Goal: Information Seeking & Learning: Learn about a topic

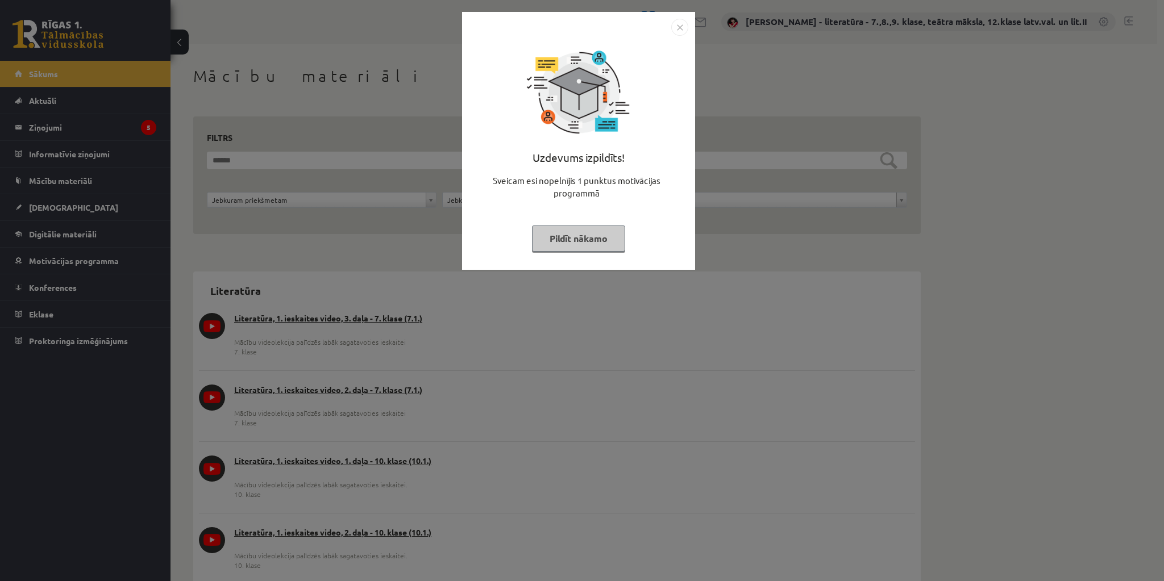
click at [562, 236] on button "Pildīt nākamo" at bounding box center [578, 239] width 93 height 26
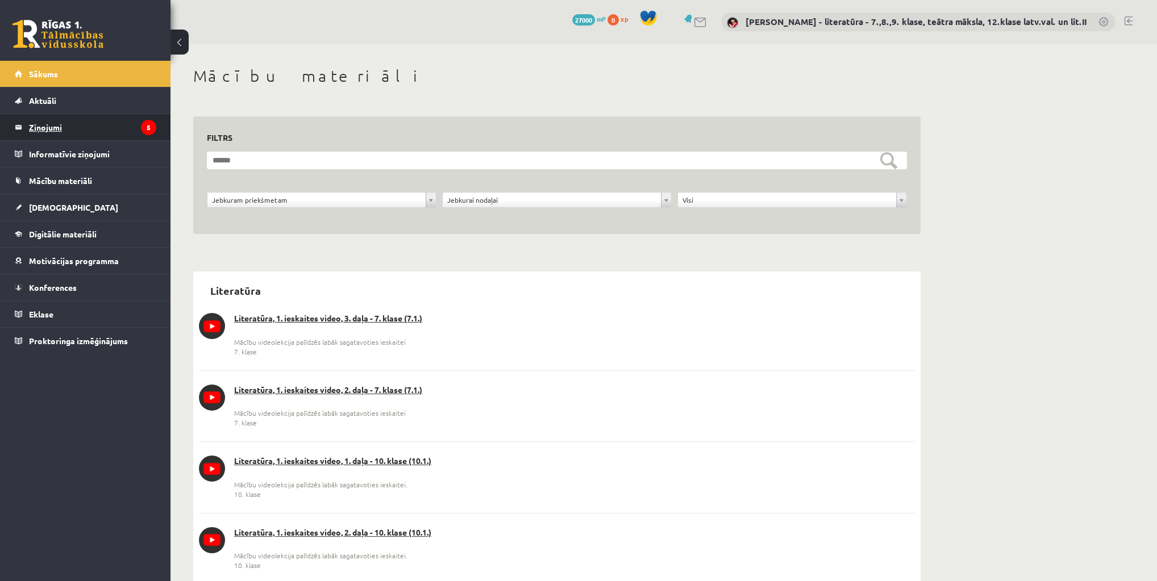
click at [149, 128] on icon "5" at bounding box center [148, 127] width 15 height 15
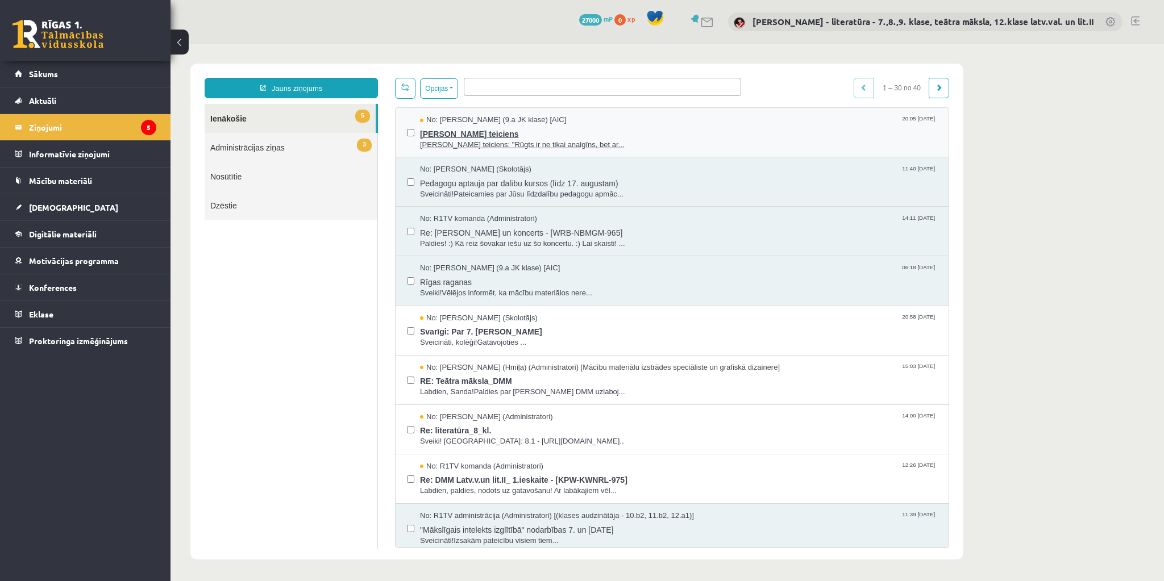
click at [528, 135] on span "Klāva Elsberga teiciens" at bounding box center [678, 133] width 517 height 14
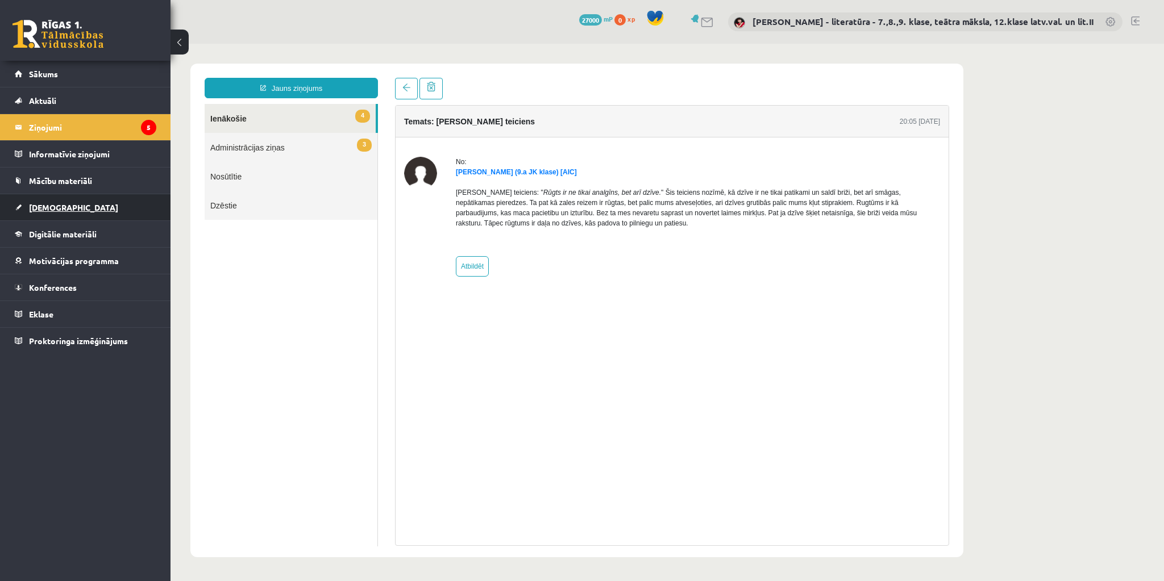
click at [66, 202] on link "[DEMOGRAPHIC_DATA]" at bounding box center [85, 207] width 141 height 26
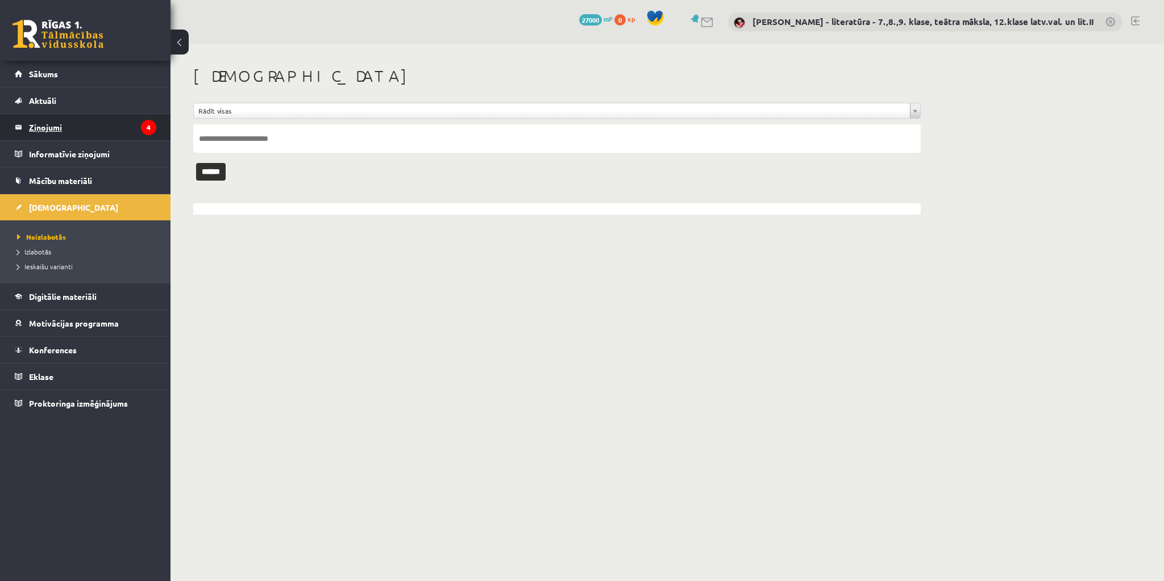
click at [70, 127] on legend "Ziņojumi 4" at bounding box center [92, 127] width 127 height 26
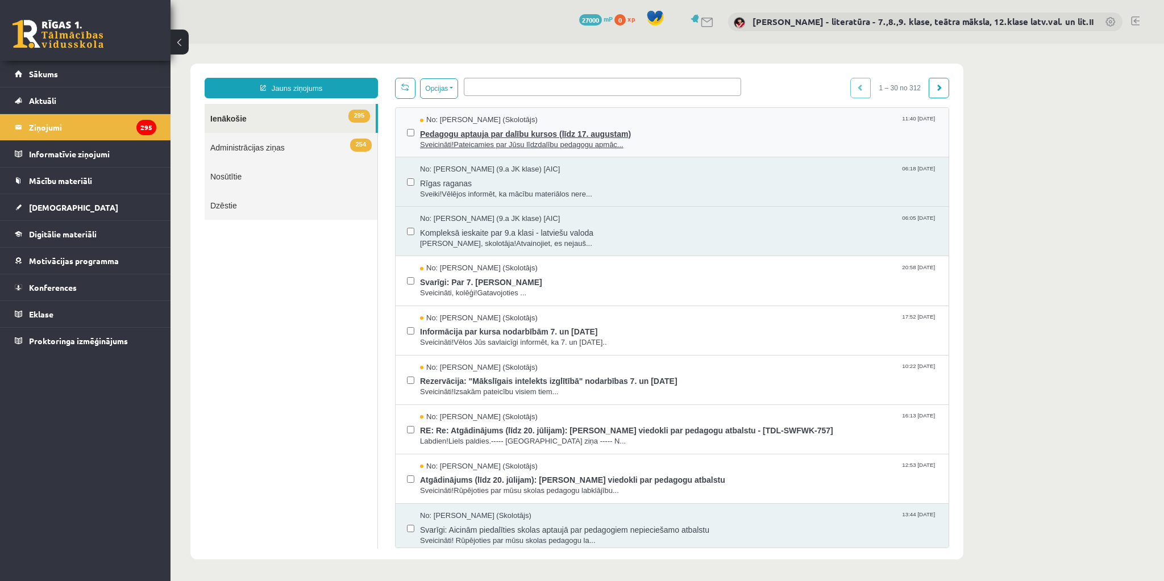
click at [495, 141] on span "Sveicināti!Pateicamies par Jūsu līdzdalību pedagogu apmāc..." at bounding box center [678, 145] width 517 height 11
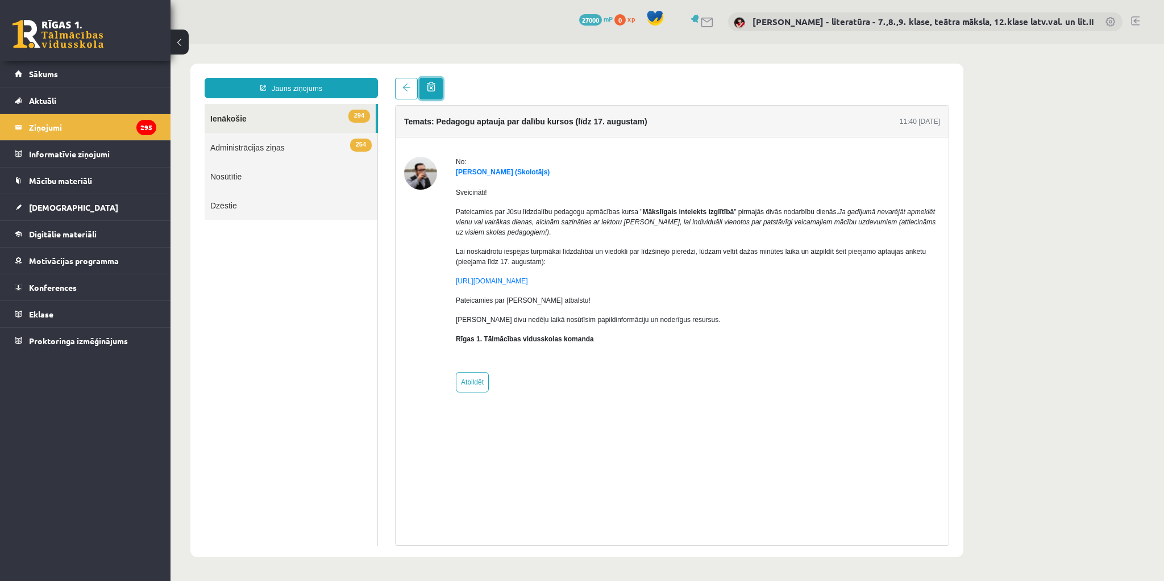
click at [434, 91] on link at bounding box center [430, 89] width 23 height 22
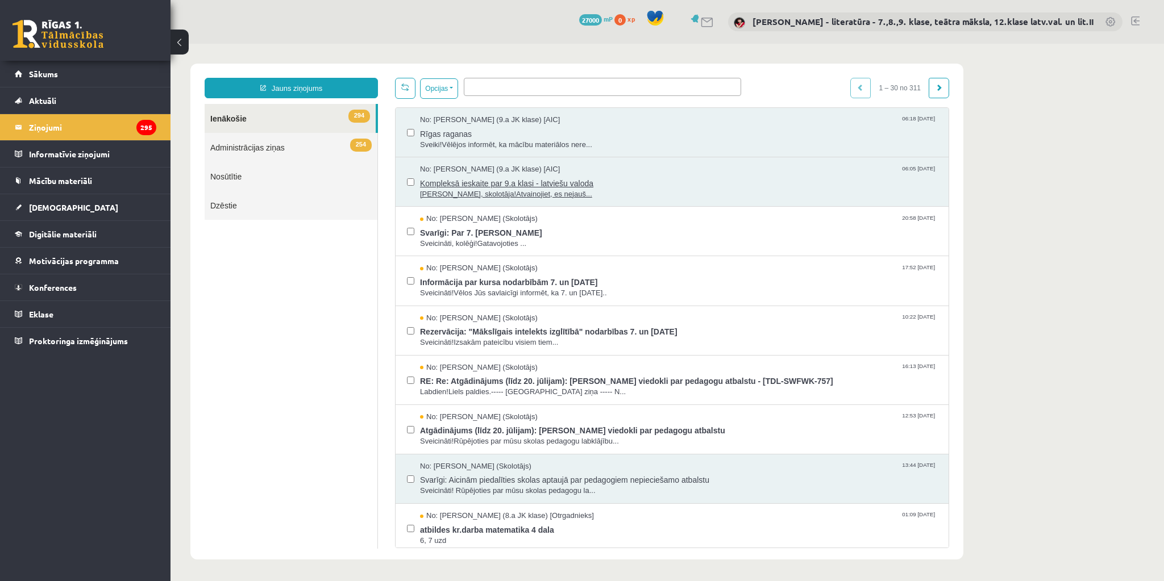
click at [506, 181] on span "Kompleksā ieskaite par 9.a klasi - latviešu valoda" at bounding box center [678, 182] width 517 height 14
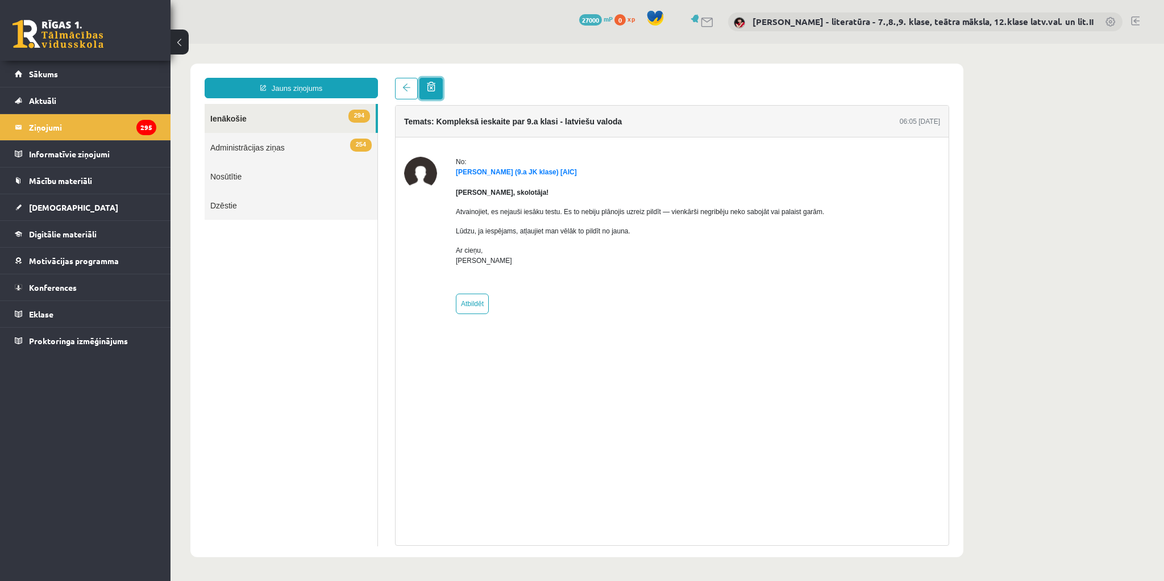
click at [431, 89] on span at bounding box center [431, 87] width 9 height 10
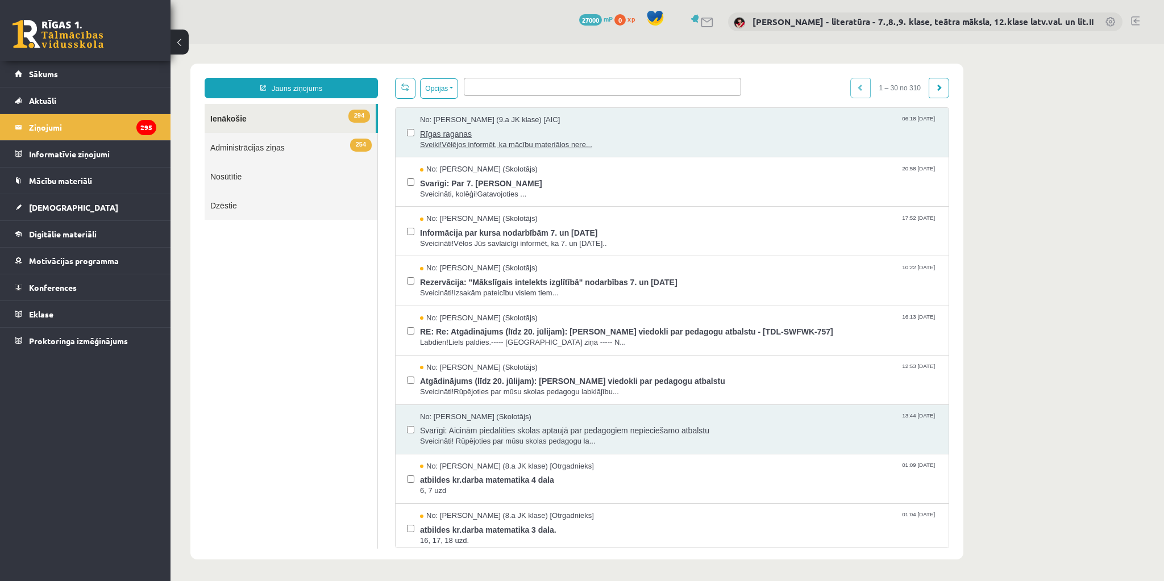
click at [473, 136] on span "Rīgas raganas" at bounding box center [678, 133] width 517 height 14
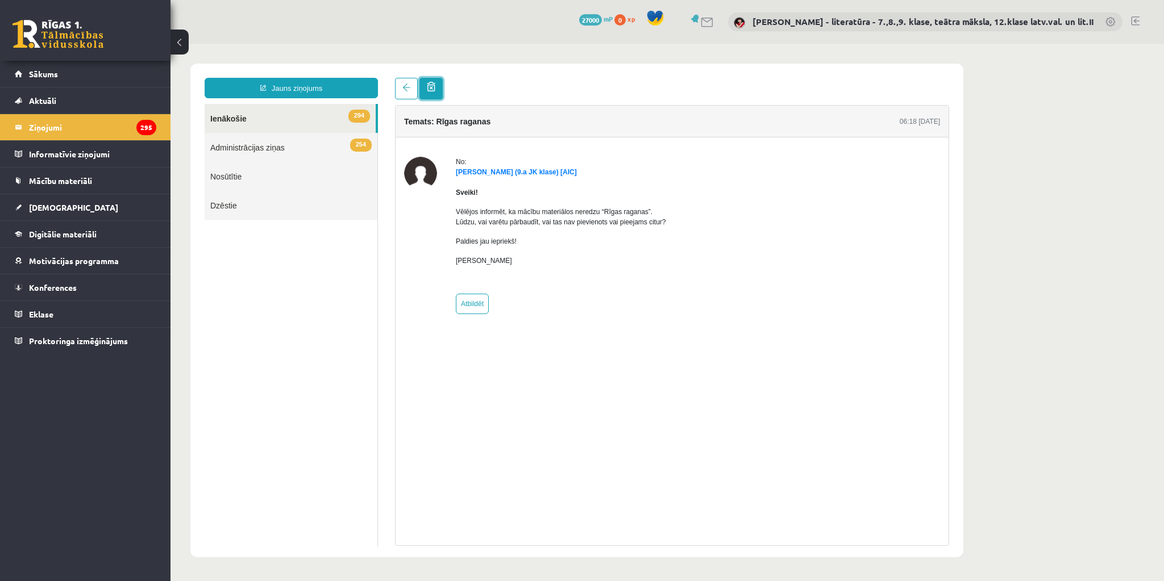
drag, startPoint x: 430, startPoint y: 93, endPoint x: 426, endPoint y: 106, distance: 13.5
click at [430, 93] on link at bounding box center [430, 89] width 23 height 22
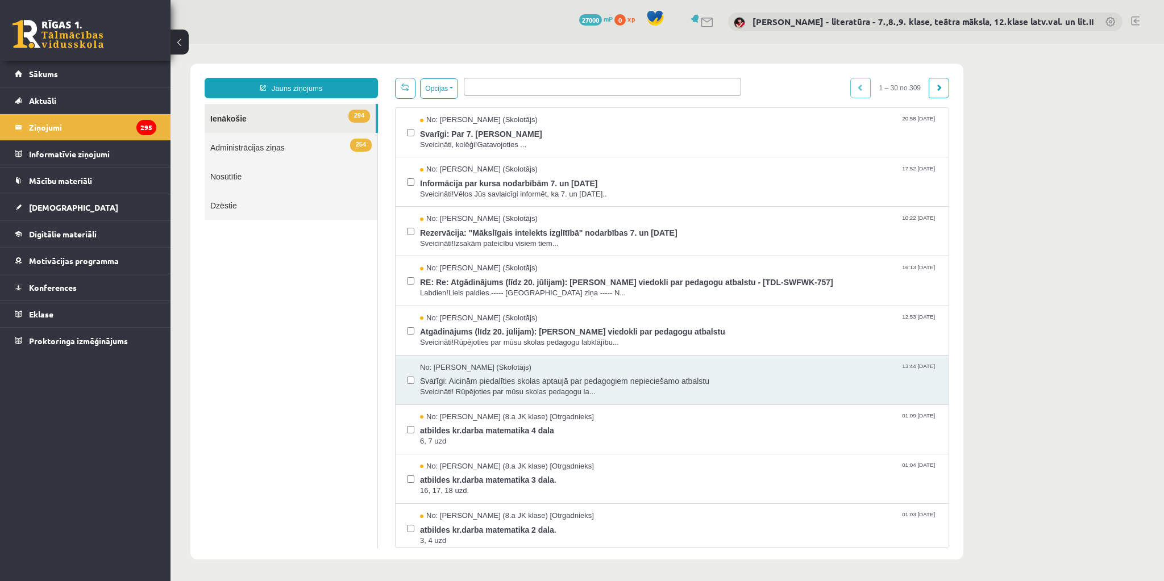
click at [227, 205] on link "Dzēstie" at bounding box center [291, 205] width 173 height 29
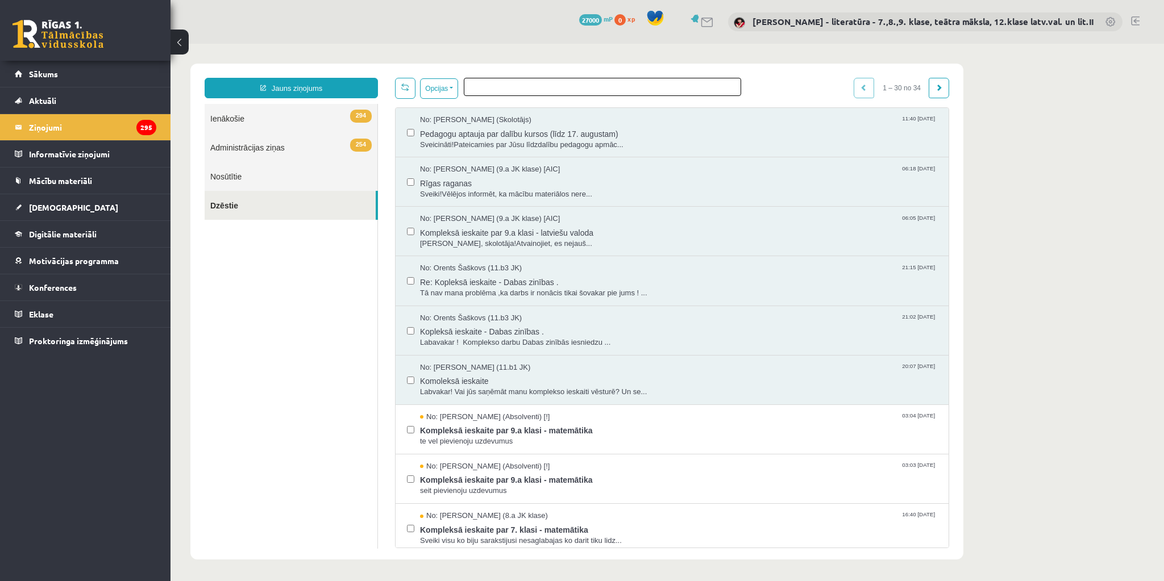
click at [498, 87] on ul at bounding box center [602, 84] width 276 height 13
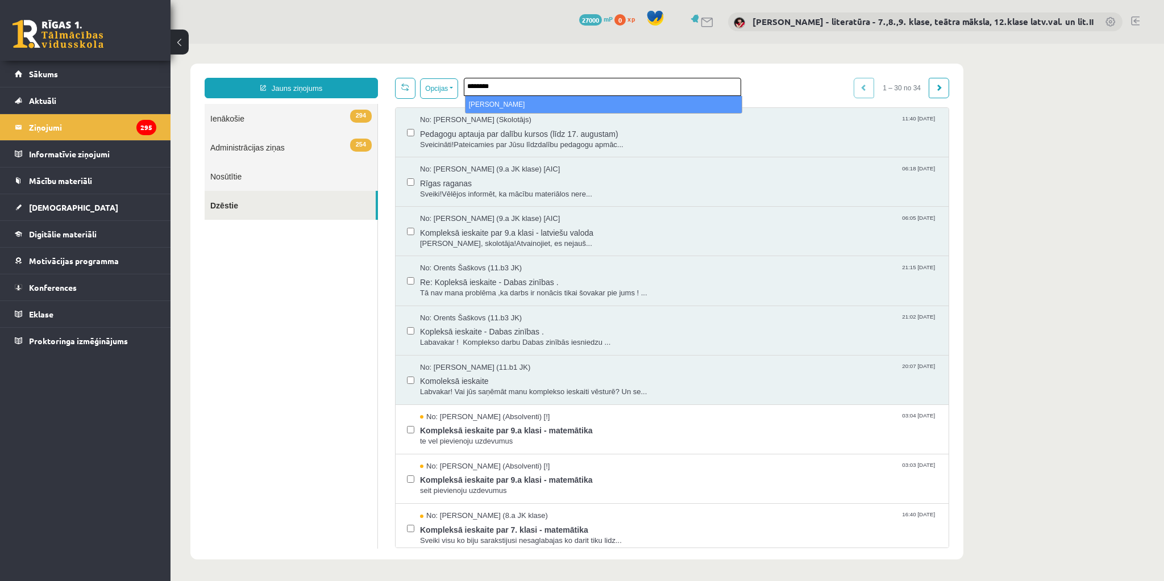
type input "********"
select select "*****"
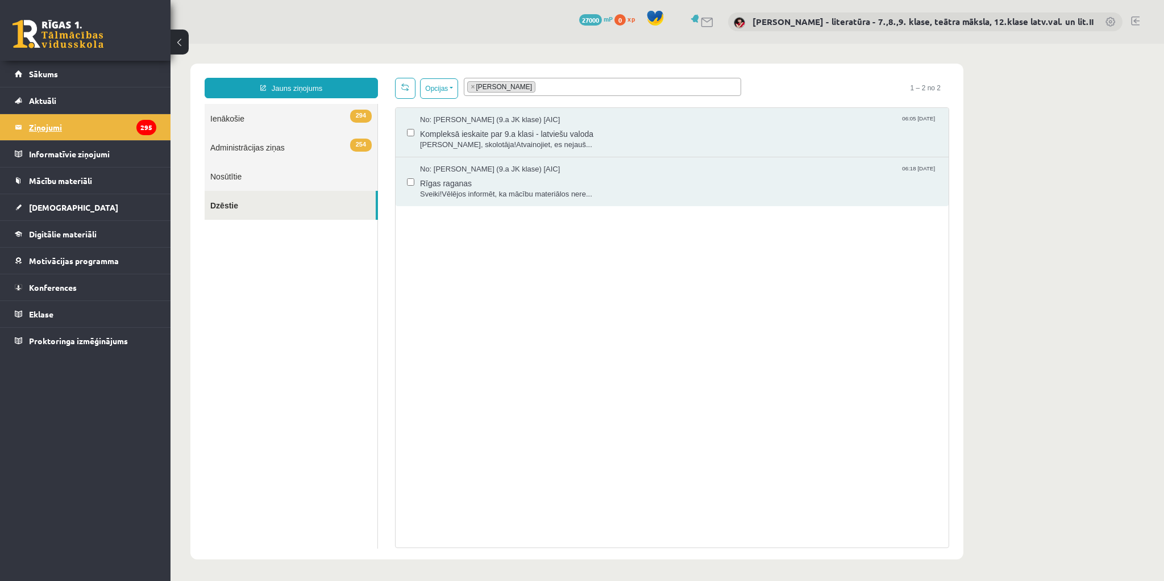
drag, startPoint x: 51, startPoint y: 125, endPoint x: 60, endPoint y: 128, distance: 9.0
click at [51, 125] on legend "Ziņojumi 295" at bounding box center [92, 127] width 127 height 26
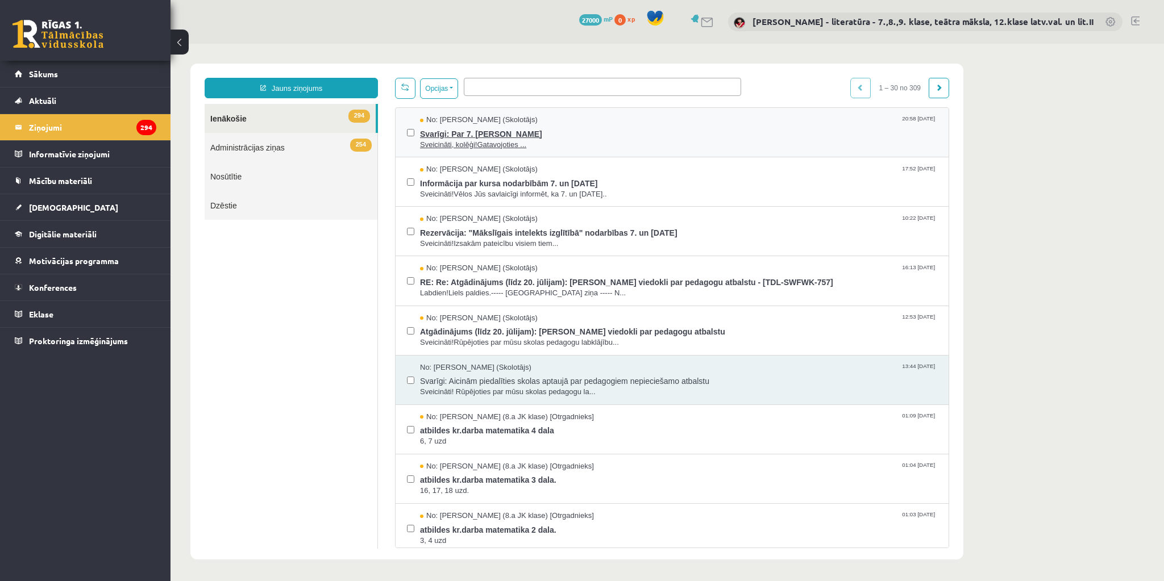
click at [516, 135] on span "Svarīgi: Par 7. augusta nodarbību" at bounding box center [678, 133] width 517 height 14
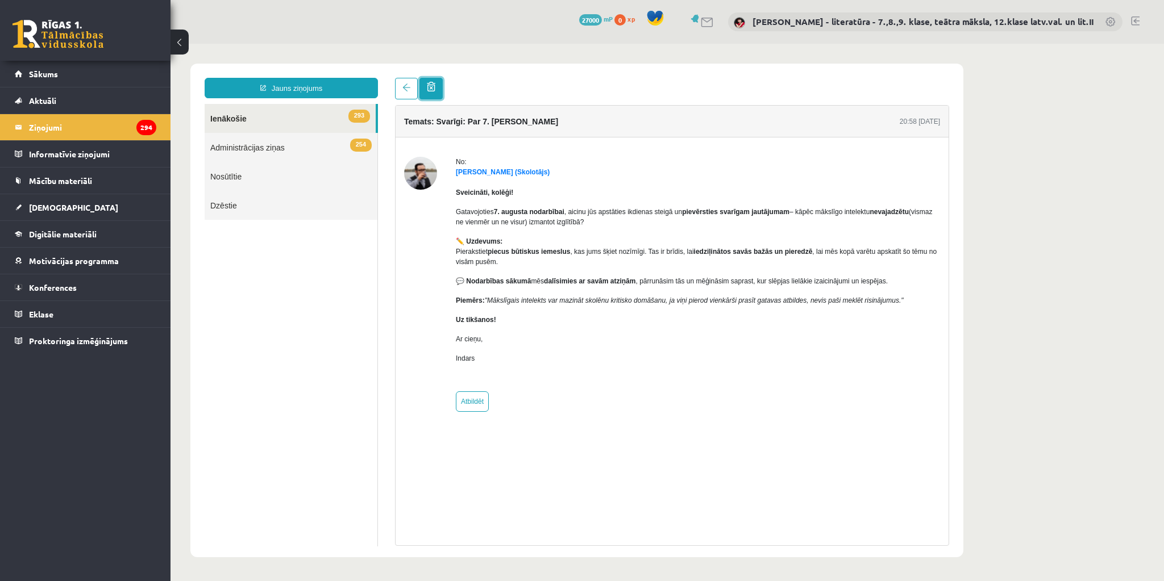
click at [434, 90] on span at bounding box center [431, 87] width 9 height 10
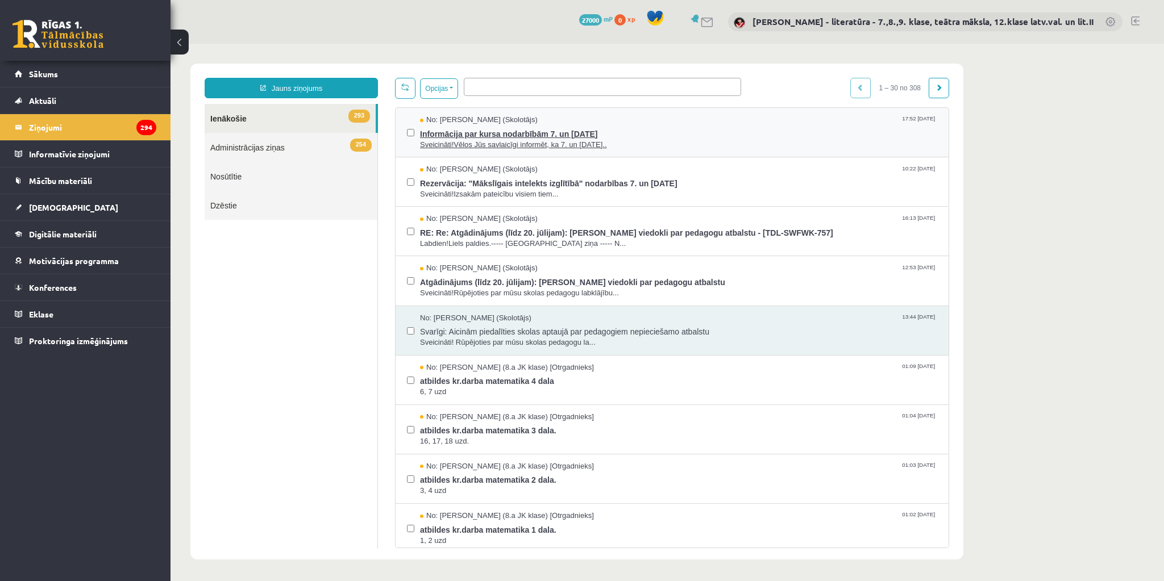
click at [487, 135] on span "Informācija par kursa nodarbībām 7. un 8. augustā" at bounding box center [678, 133] width 517 height 14
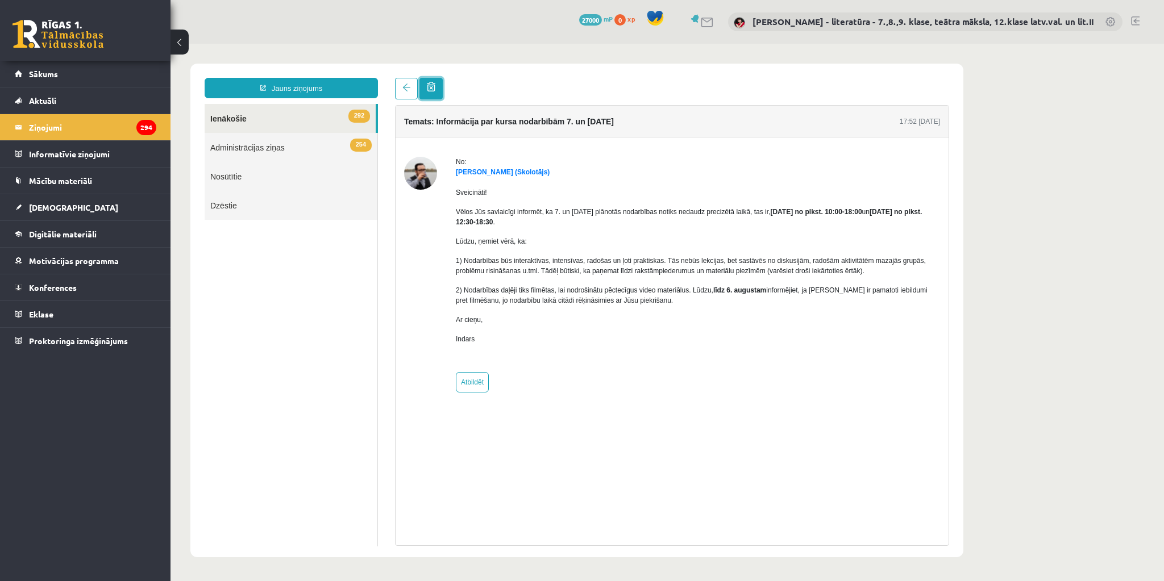
click at [433, 89] on span at bounding box center [431, 87] width 9 height 10
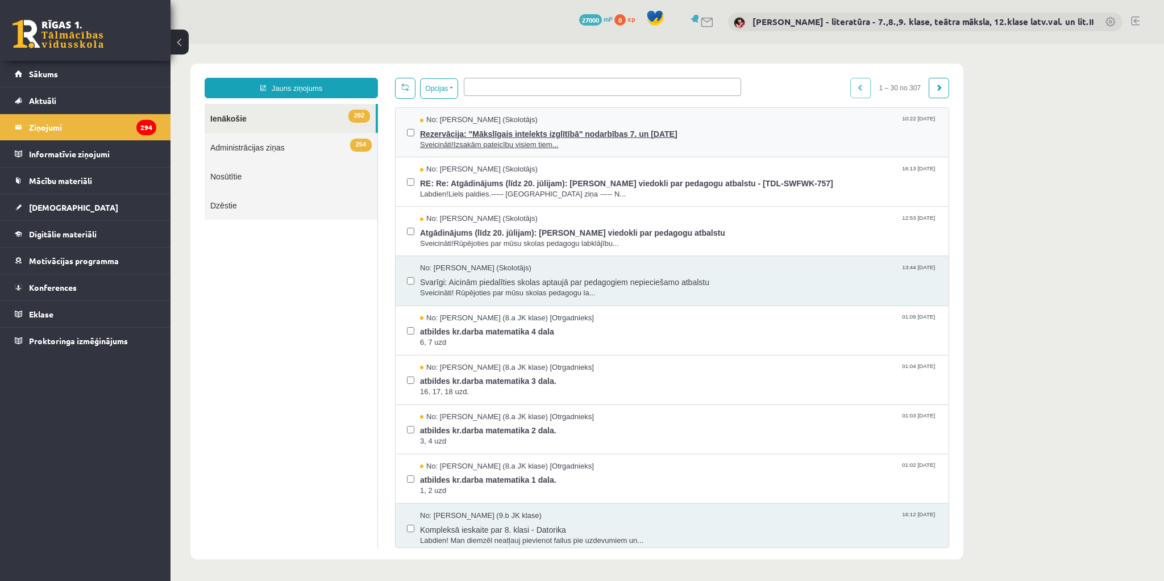
click at [469, 128] on span "Rezervācija: "Mākslīgais intelekts izglītībā" nodarbības 7. un 8. augustā" at bounding box center [678, 133] width 517 height 14
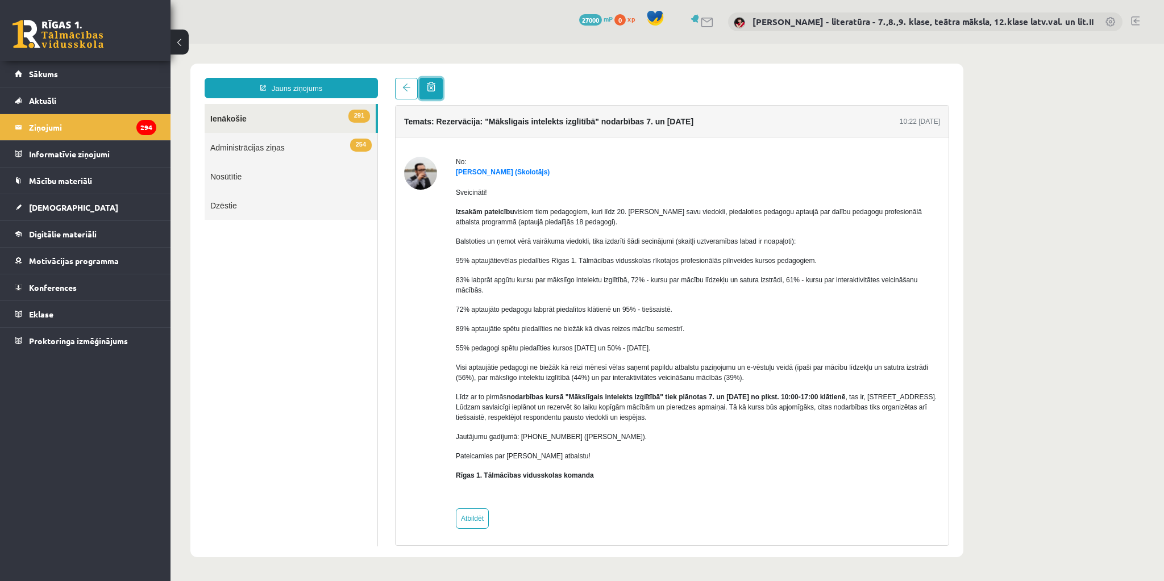
click at [431, 86] on span at bounding box center [431, 87] width 9 height 10
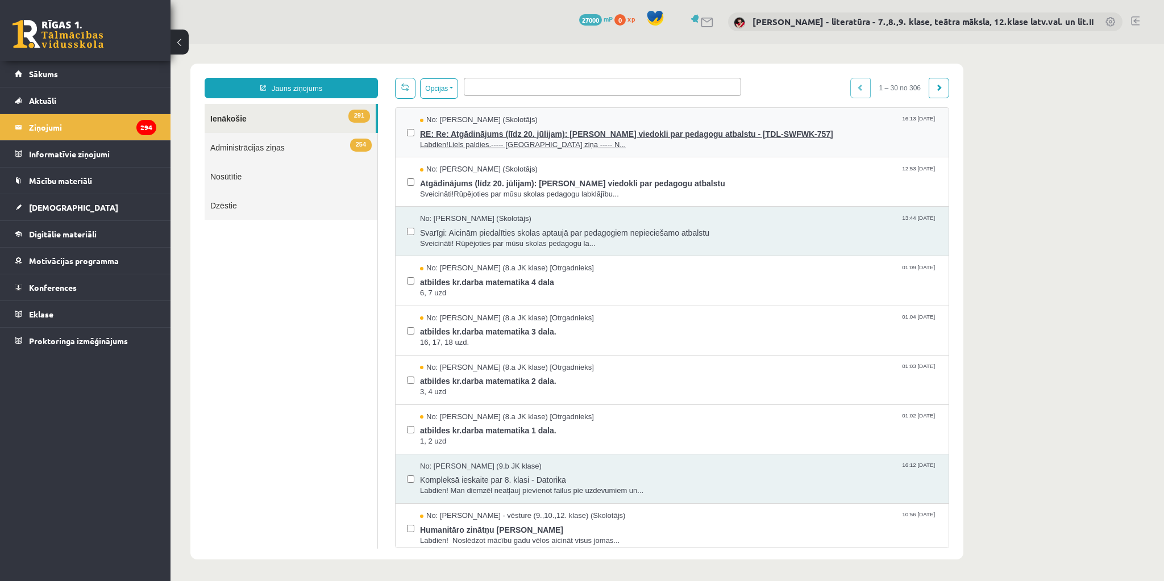
click at [470, 132] on span "RE: Re: Atgādinājums (līdz 20. jūlijam): Aicinām paust viedokli par pedagogu at…" at bounding box center [678, 133] width 517 height 14
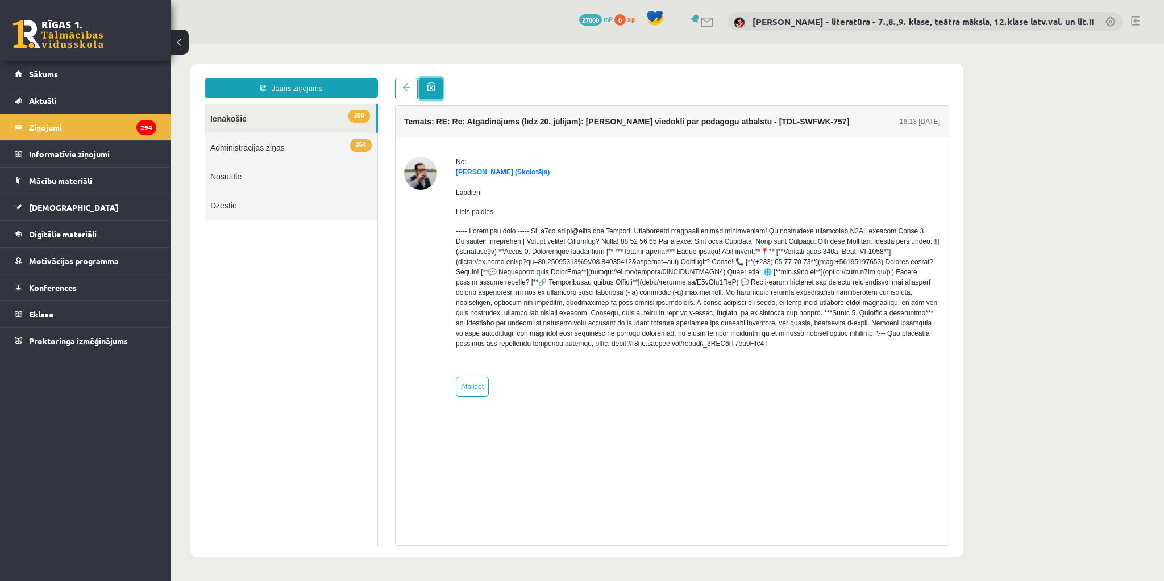
click at [428, 91] on span at bounding box center [431, 87] width 9 height 10
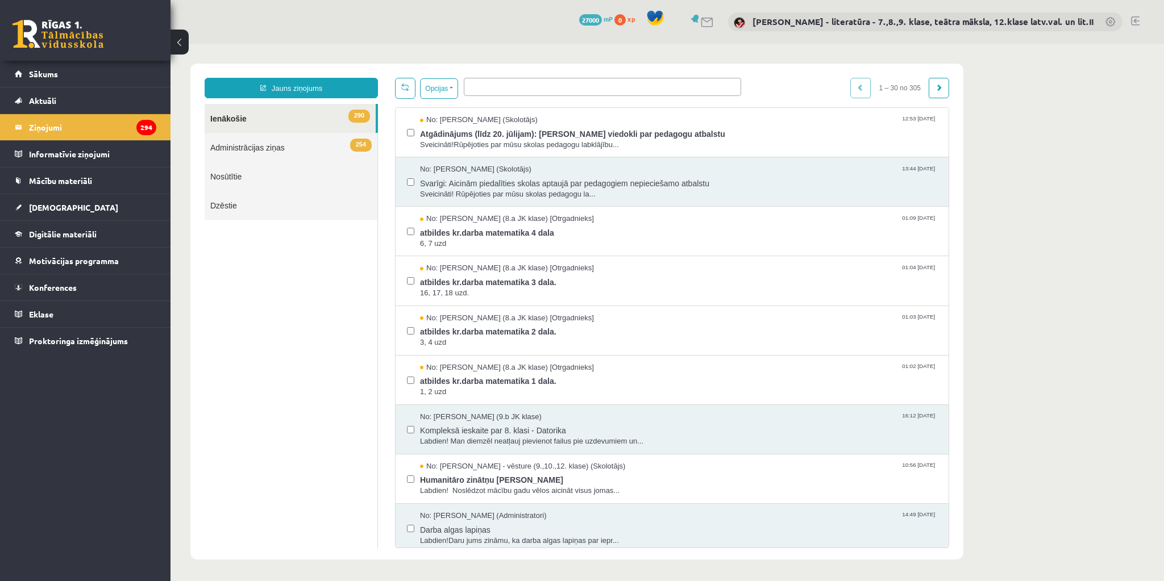
click at [1133, 20] on link at bounding box center [1135, 20] width 9 height 9
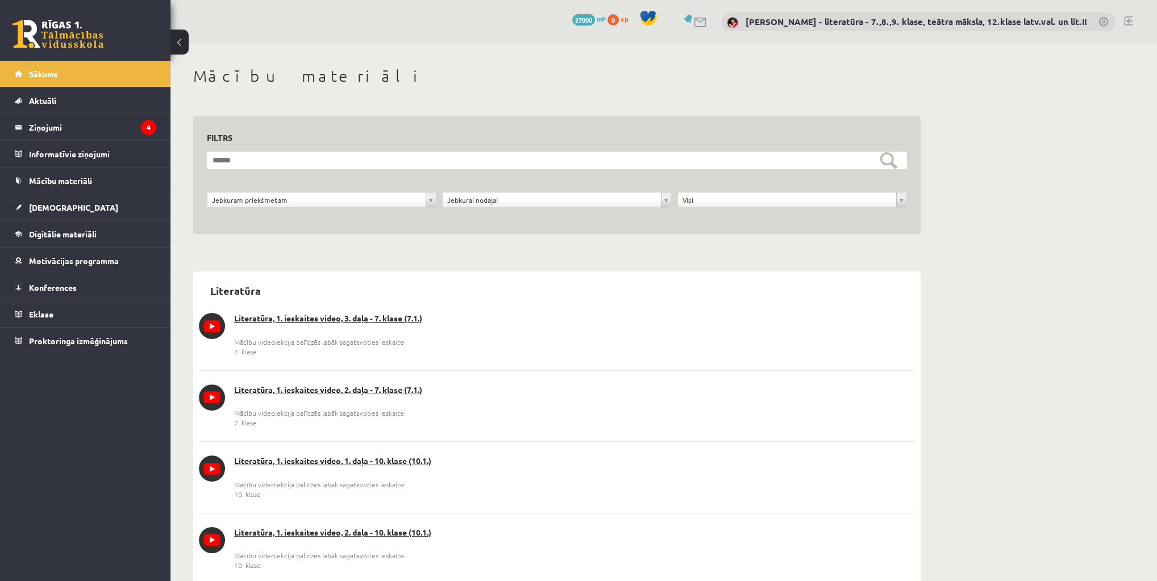
click at [1129, 20] on link at bounding box center [1128, 20] width 9 height 9
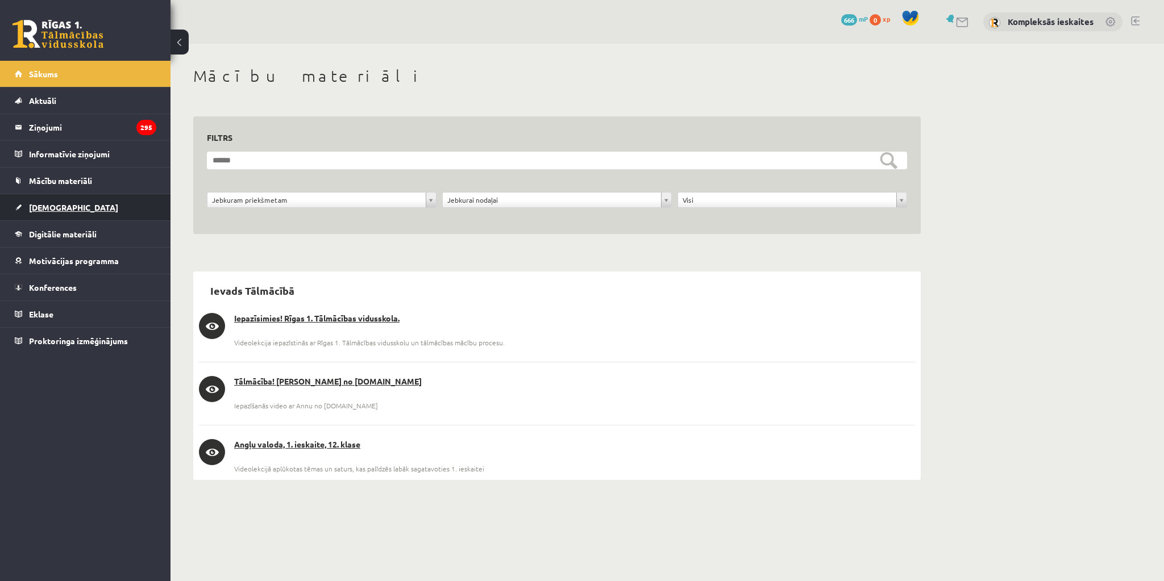
click at [53, 209] on span "[DEMOGRAPHIC_DATA]" at bounding box center [73, 207] width 89 height 10
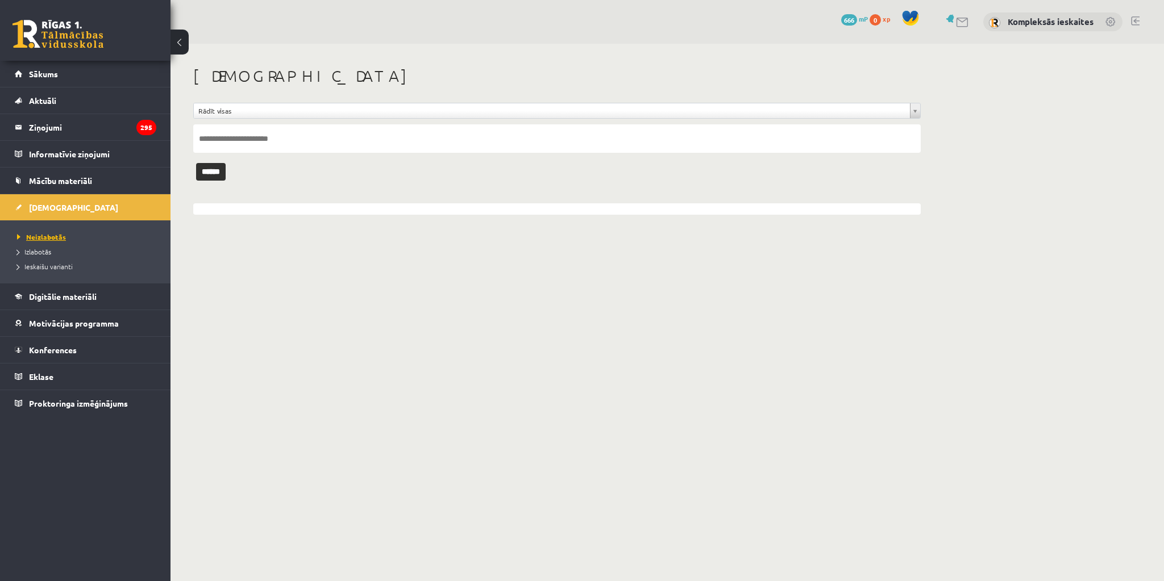
click at [46, 237] on span "Neizlabotās" at bounding box center [41, 236] width 49 height 9
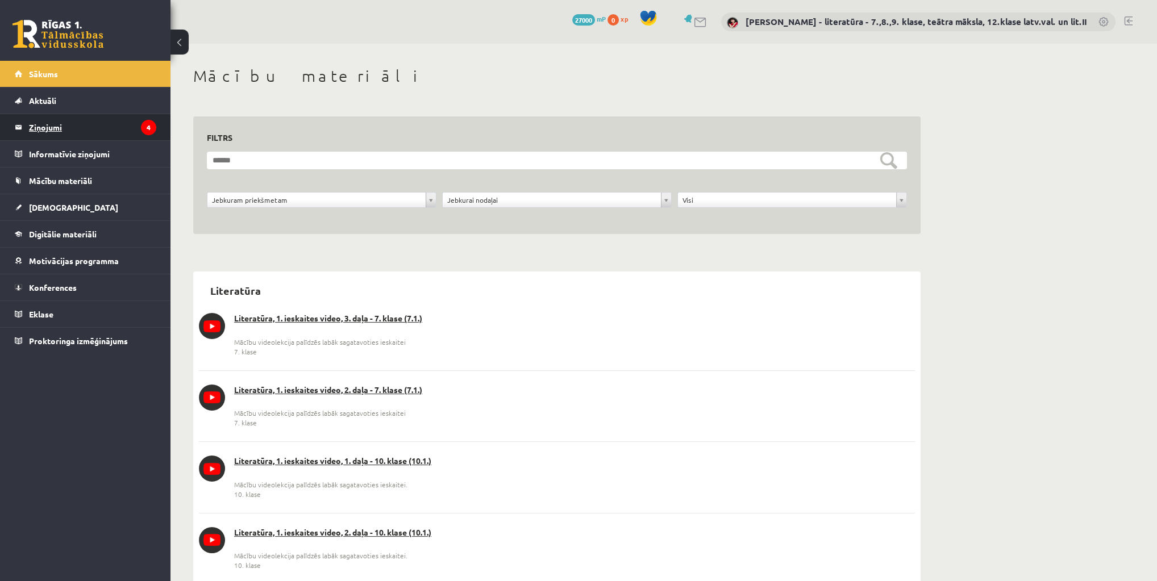
click at [106, 126] on legend "Ziņojumi 4" at bounding box center [92, 127] width 127 height 26
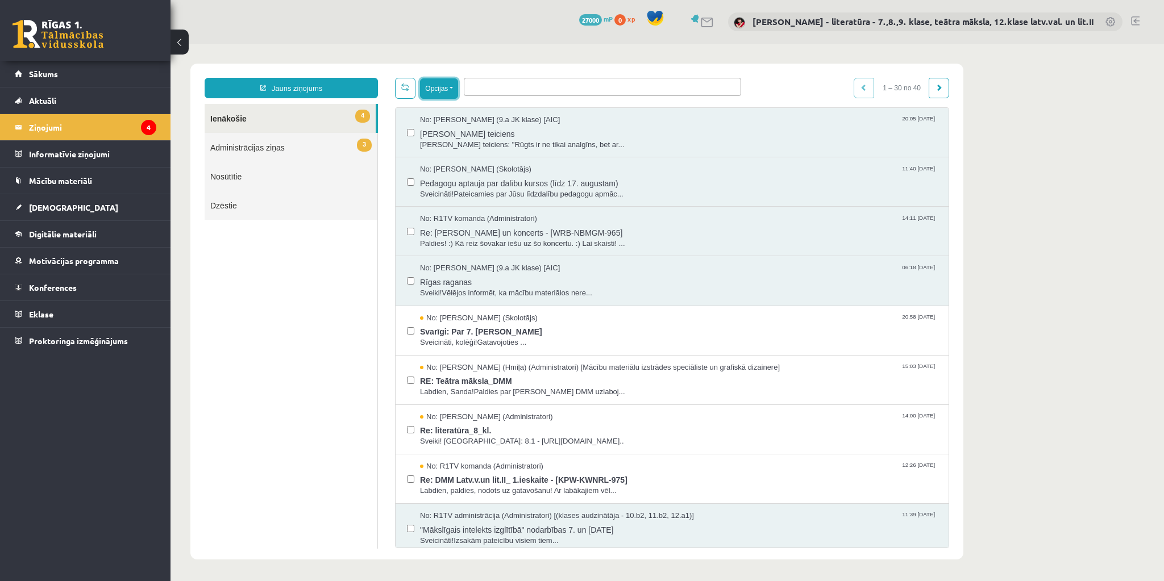
click at [453, 88] on button "Opcijas" at bounding box center [439, 88] width 38 height 20
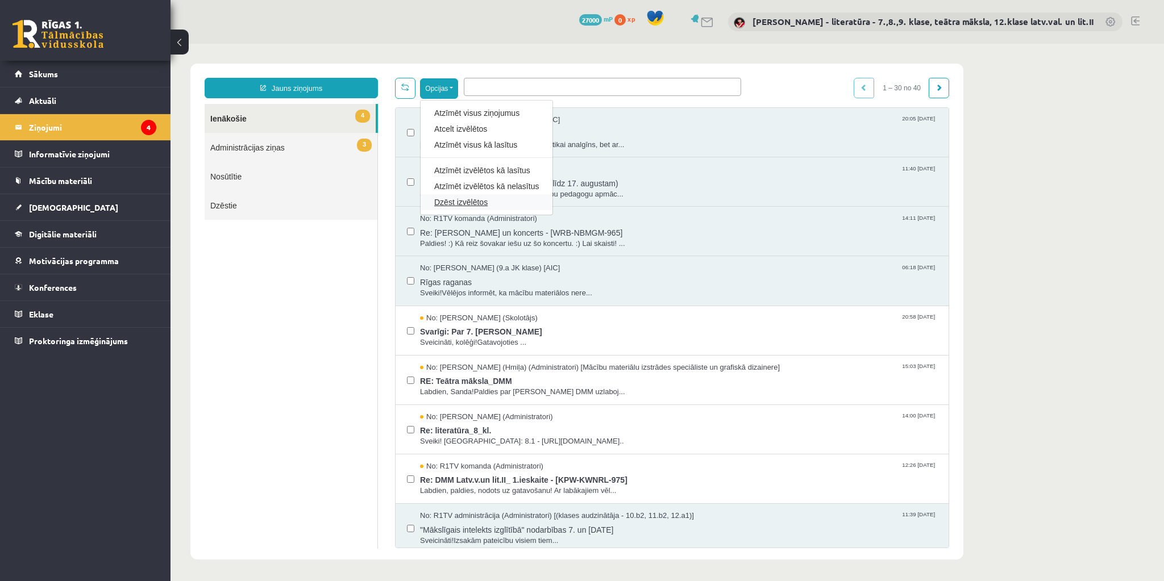
click at [457, 199] on link "Dzēst izvēlētos" at bounding box center [486, 202] width 105 height 11
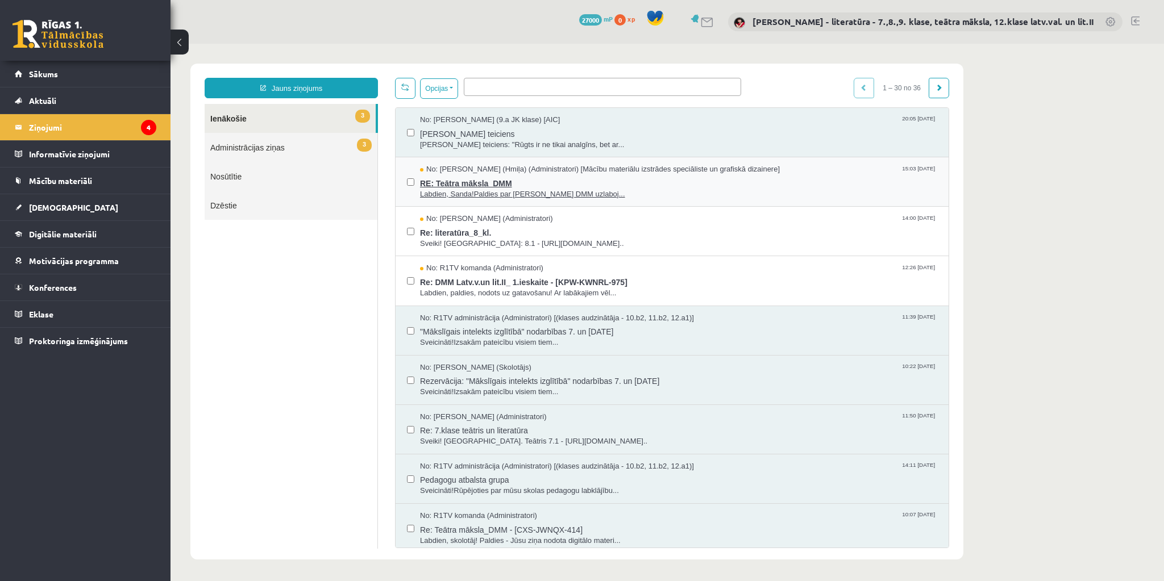
click at [472, 182] on span "RE: Teātra māksla_DMM" at bounding box center [678, 182] width 517 height 14
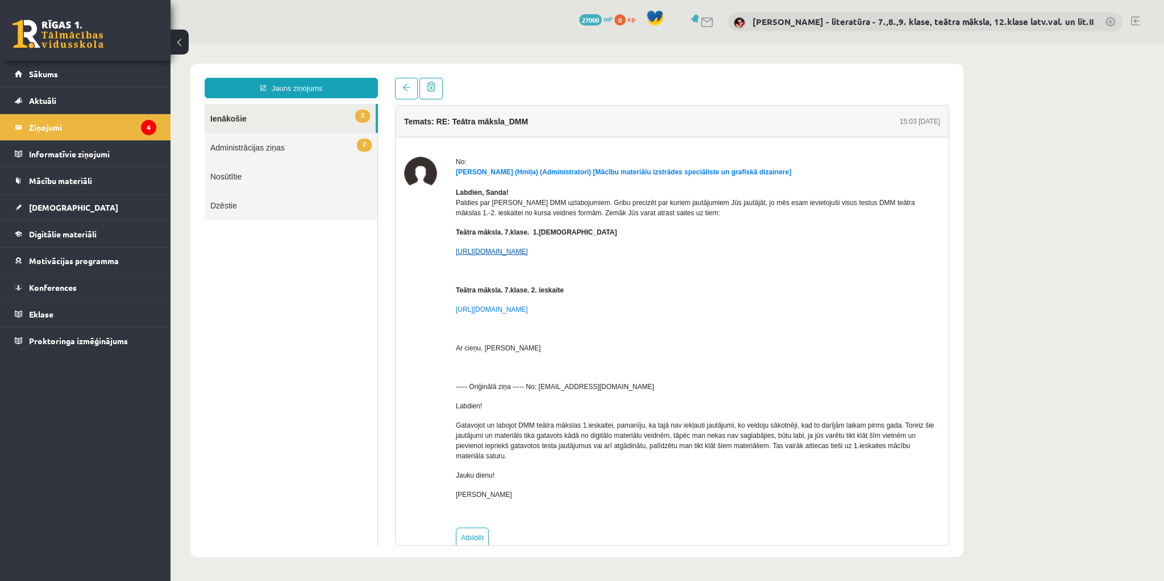
click at [528, 248] on link "https://docs.google.com/document/d/1bFVByACMgJqZdcJq1SHjf-DIF7tWfnHGMfBEqsS4A6g…" at bounding box center [492, 252] width 72 height 8
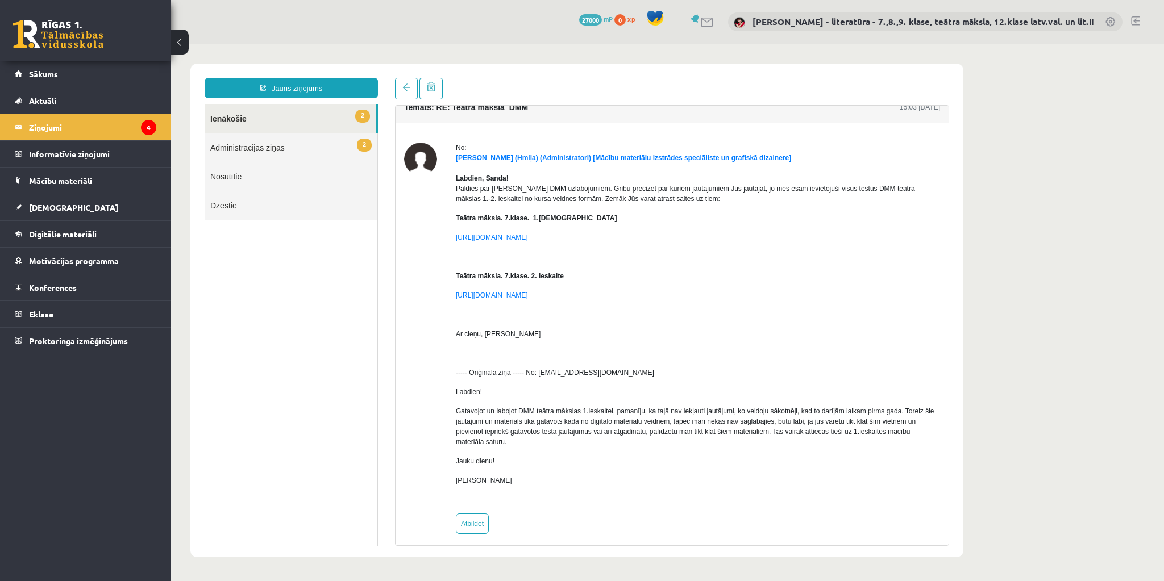
scroll to position [21, 0]
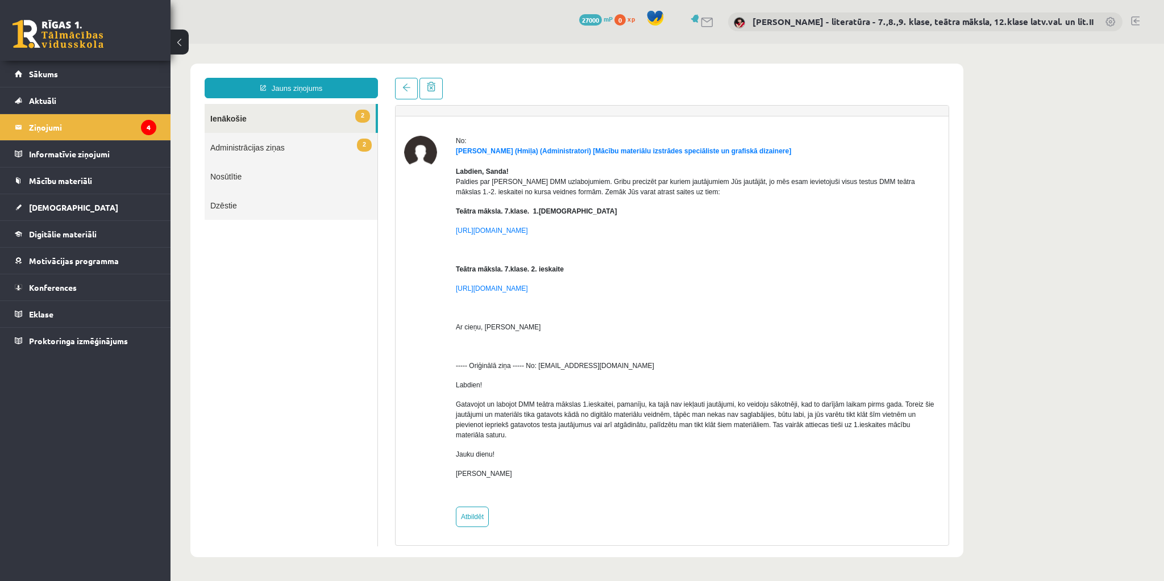
click at [280, 123] on link "2 Ienākošie" at bounding box center [290, 118] width 171 height 29
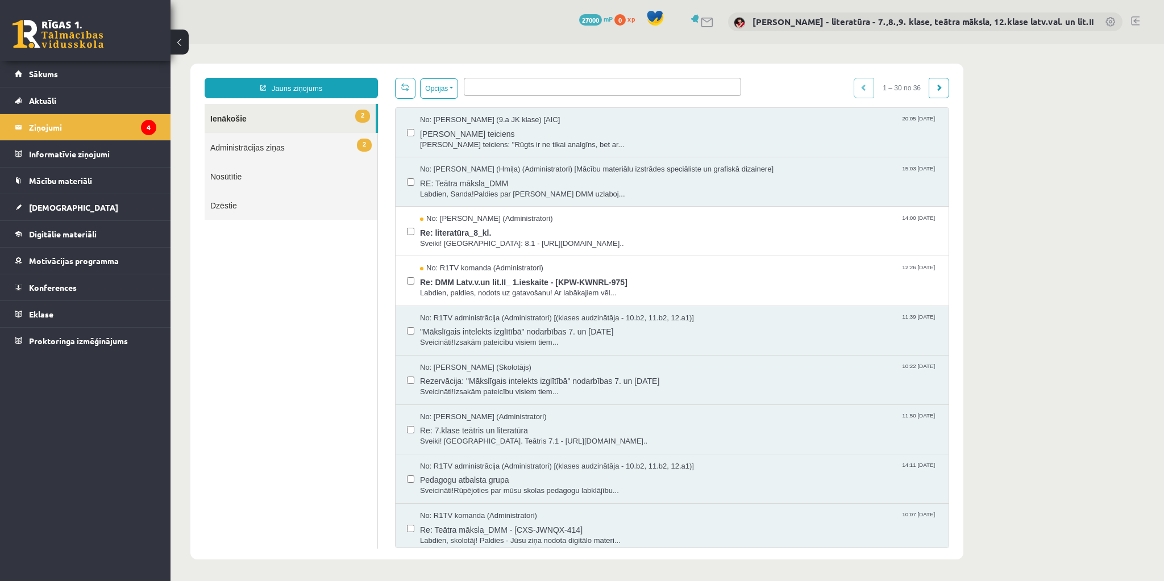
scroll to position [0, 0]
click at [448, 86] on button "Opcijas" at bounding box center [439, 88] width 38 height 20
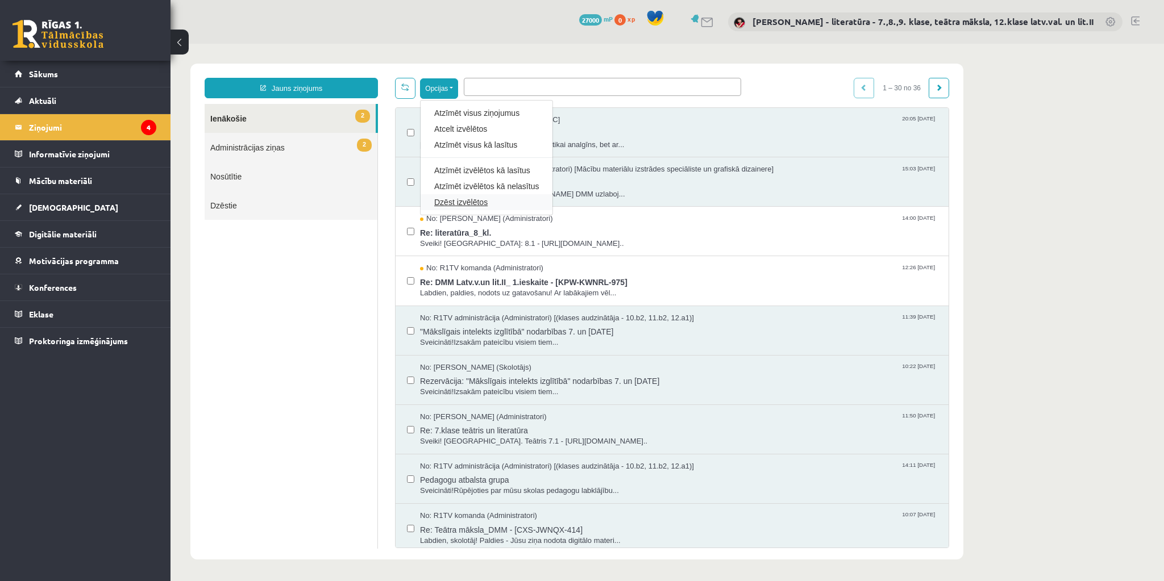
click at [483, 203] on link "Dzēst izvēlētos" at bounding box center [486, 202] width 105 height 11
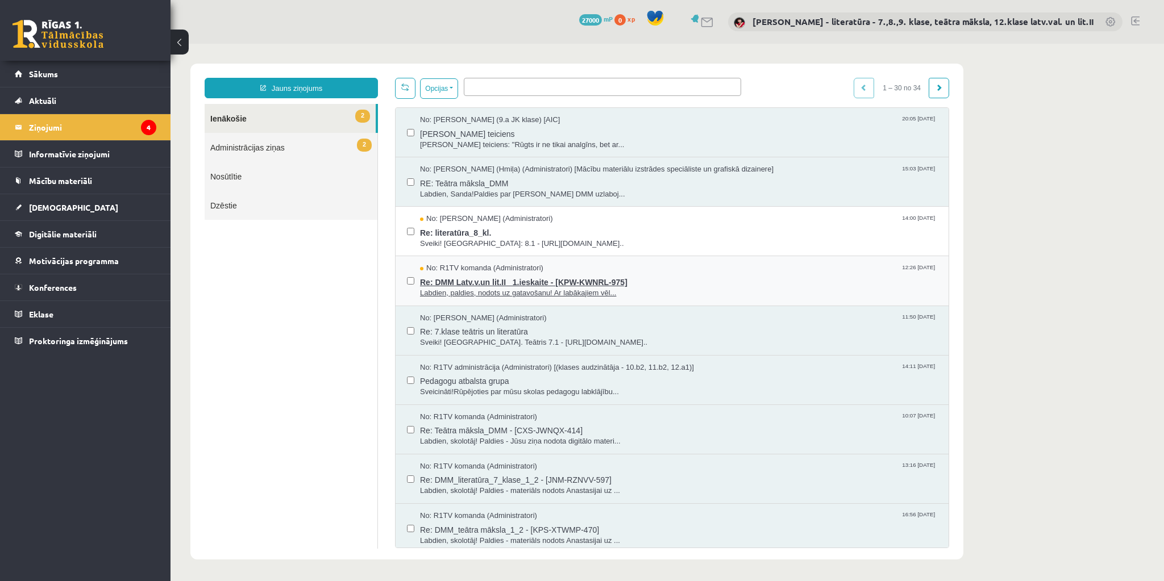
click at [490, 283] on span "Re: DMM Latv.v.un lit.II_ 1.ieskaite - [KPW-KWNRL-975]" at bounding box center [678, 281] width 517 height 14
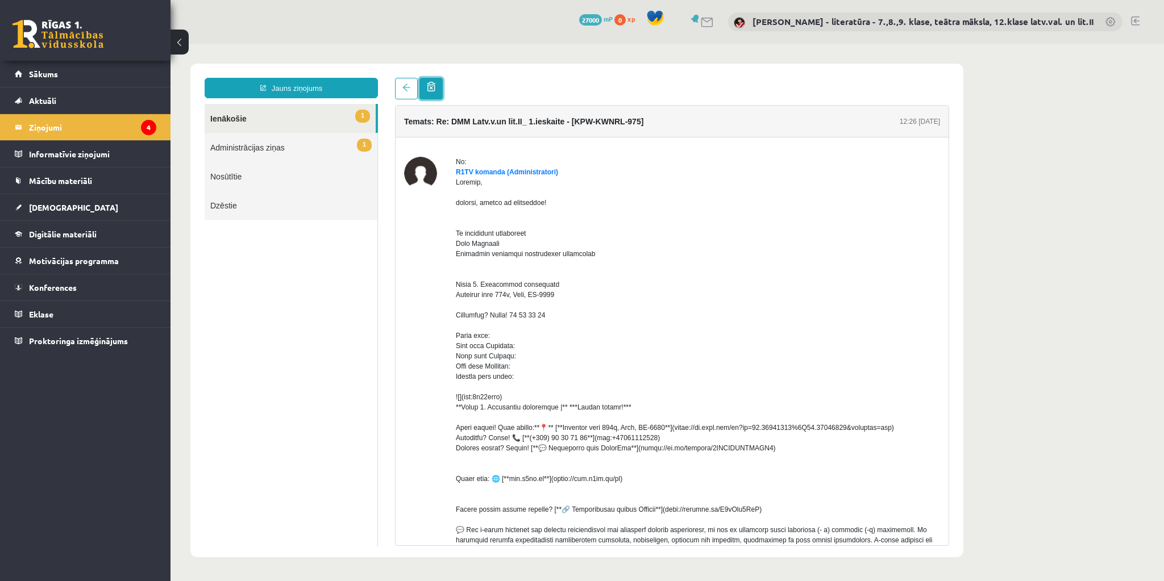
click at [435, 90] on link at bounding box center [430, 89] width 23 height 22
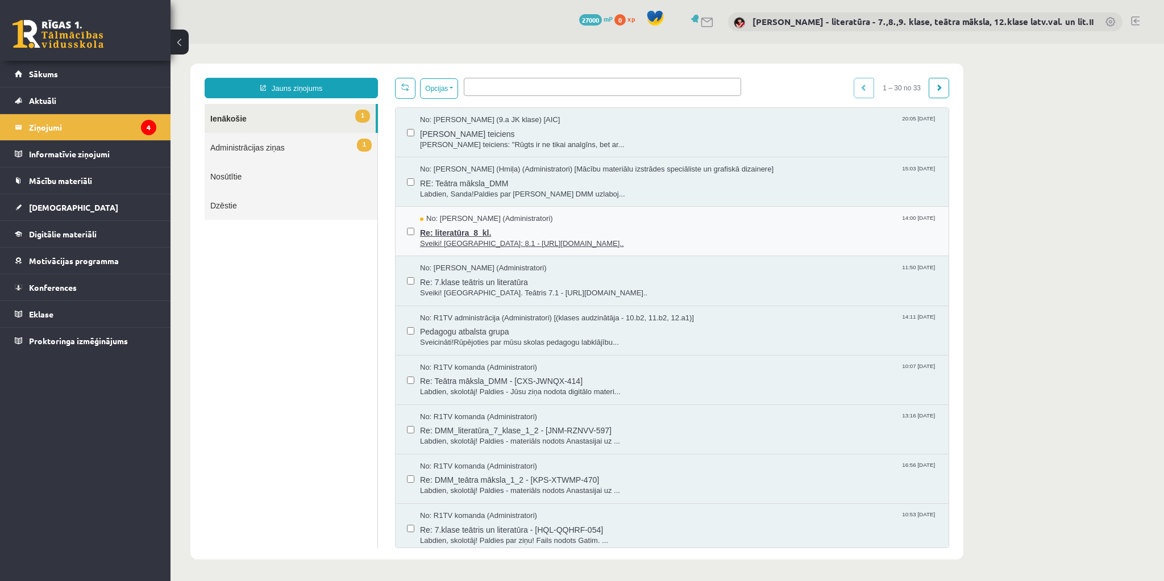
click at [482, 239] on span "Sveiki! Palaboju: 8.1 - https://eskola.r1tv.lv/test_versions/8158..." at bounding box center [678, 244] width 517 height 11
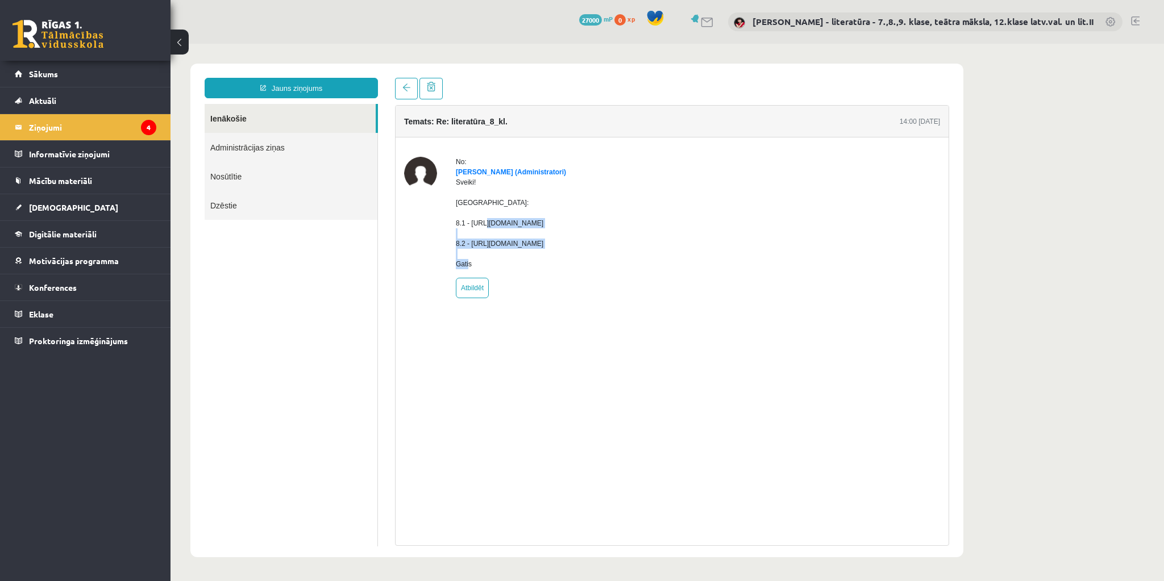
drag, startPoint x: 608, startPoint y: 230, endPoint x: 473, endPoint y: 234, distance: 134.7
click at [472, 233] on div "No: Gatis Cielava (Administratori) Sveiki! Palaboju: 8.1 - https://eskola.r1tv.…" at bounding box center [672, 227] width 536 height 141
copy div "https://eskola.r1tv.lv/test_versions/8158/edit"
drag, startPoint x: 614, startPoint y: 253, endPoint x: 472, endPoint y: 254, distance: 142.6
click at [470, 254] on div "No: Gatis Cielava (Administratori) Sveiki! Palaboju: 8.1 - https://eskola.r1tv.…" at bounding box center [672, 227] width 536 height 141
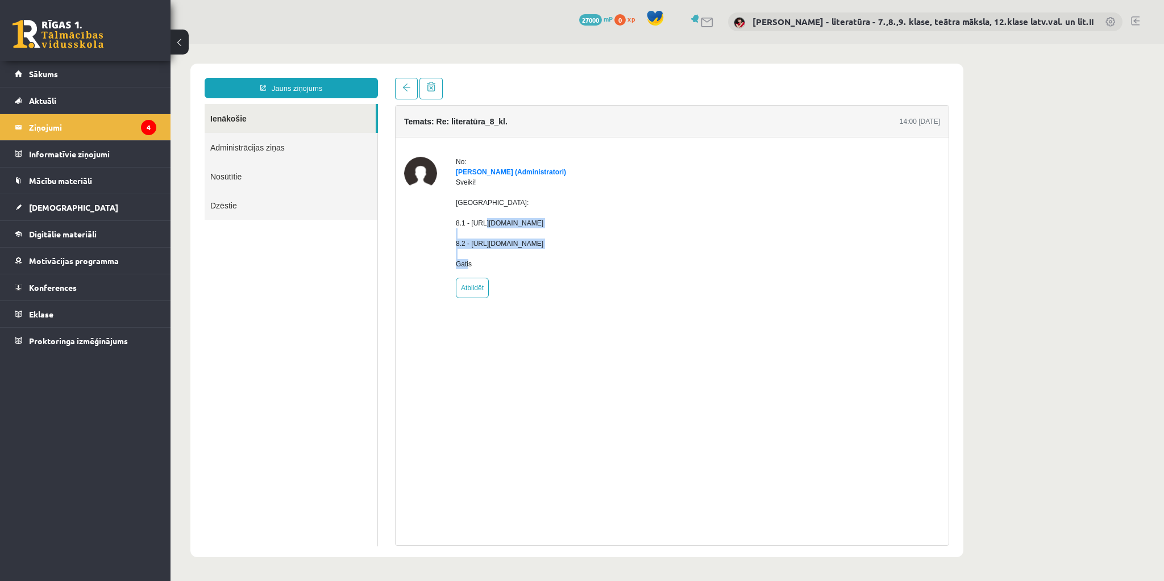
copy div "https://eskola.r1tv.lv/test_versions/8159/edit"
click at [56, 126] on legend "Ziņojumi 4" at bounding box center [92, 127] width 127 height 26
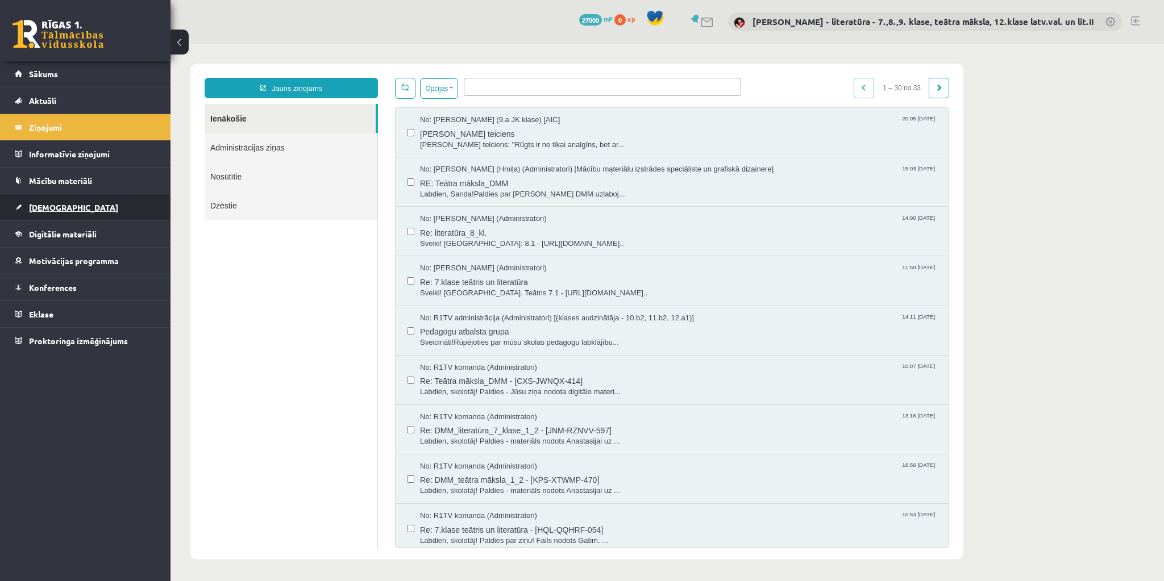
click at [52, 207] on span "[DEMOGRAPHIC_DATA]" at bounding box center [73, 207] width 89 height 10
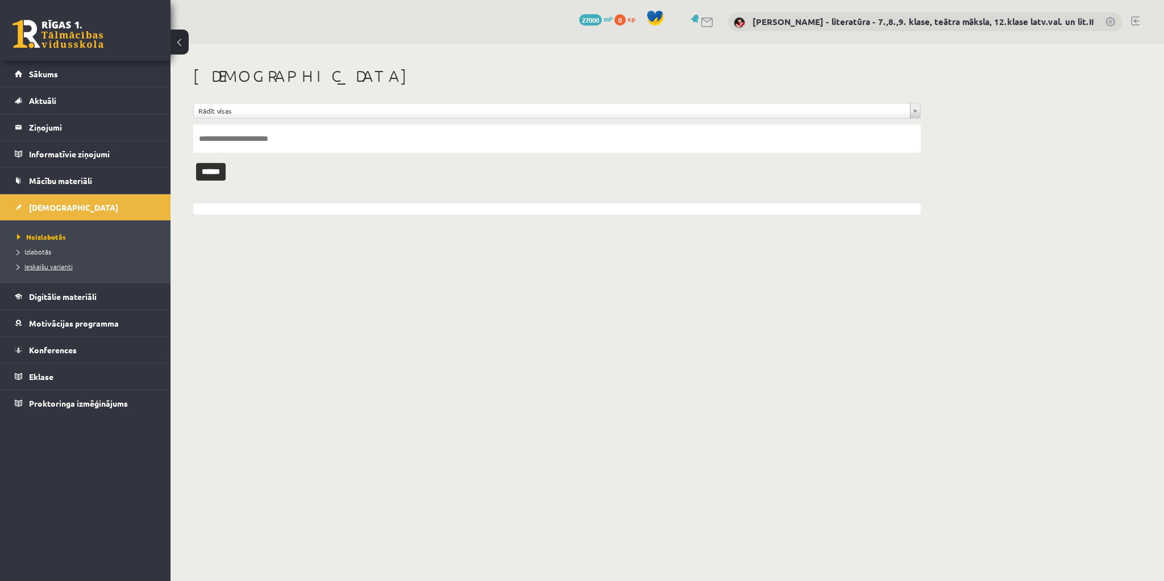
click at [41, 263] on span "Ieskaišu varianti" at bounding box center [45, 266] width 56 height 9
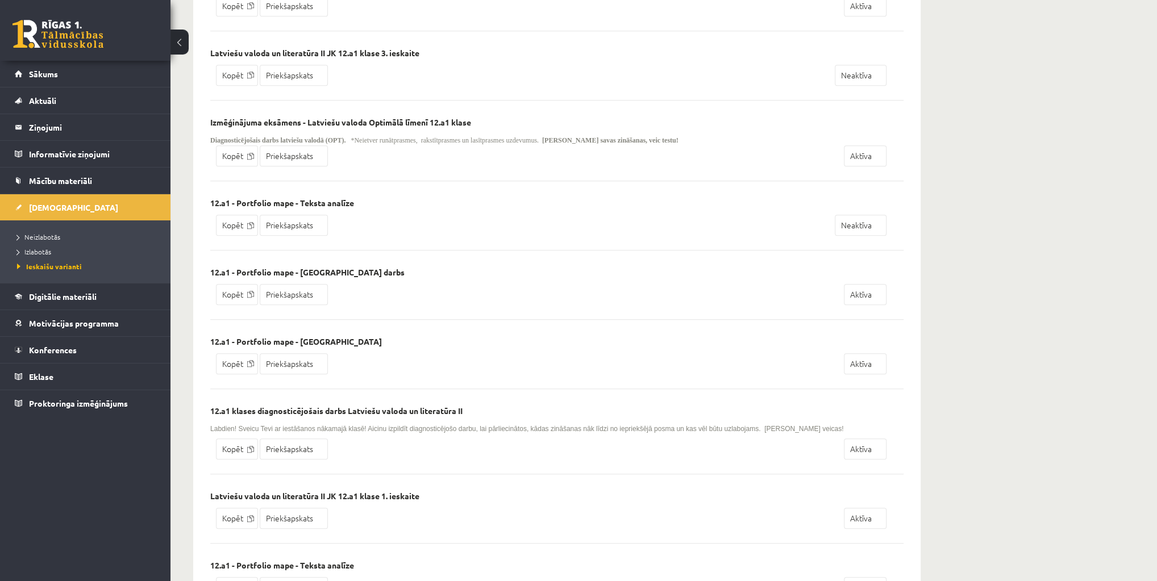
scroll to position [954, 0]
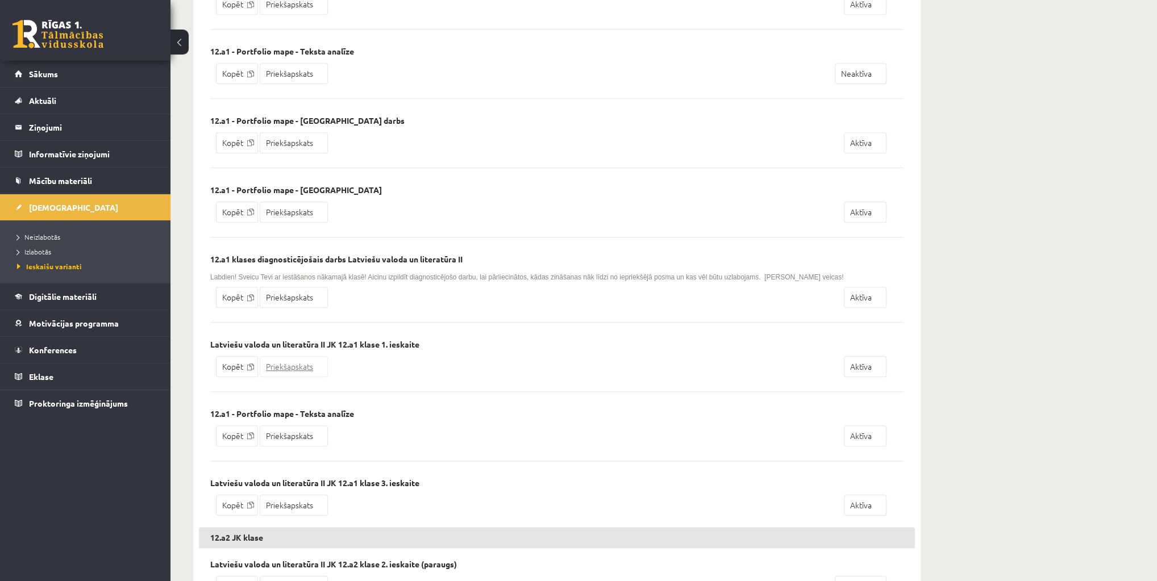
click at [298, 356] on link "Priekšapskats" at bounding box center [294, 366] width 68 height 21
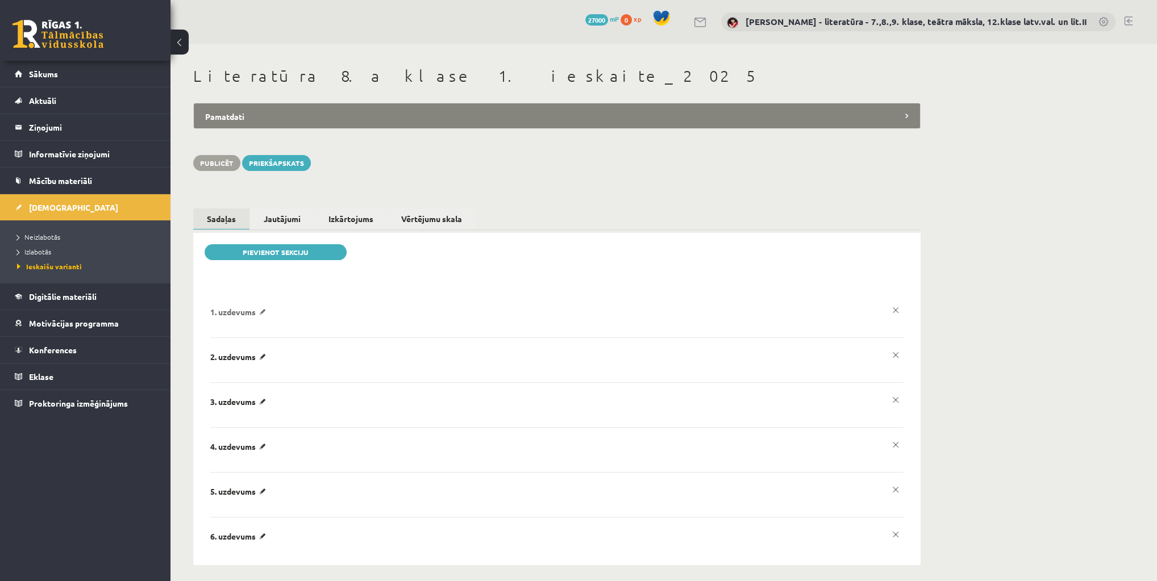
click at [238, 311] on p "1. uzdevums" at bounding box center [240, 312] width 60 height 10
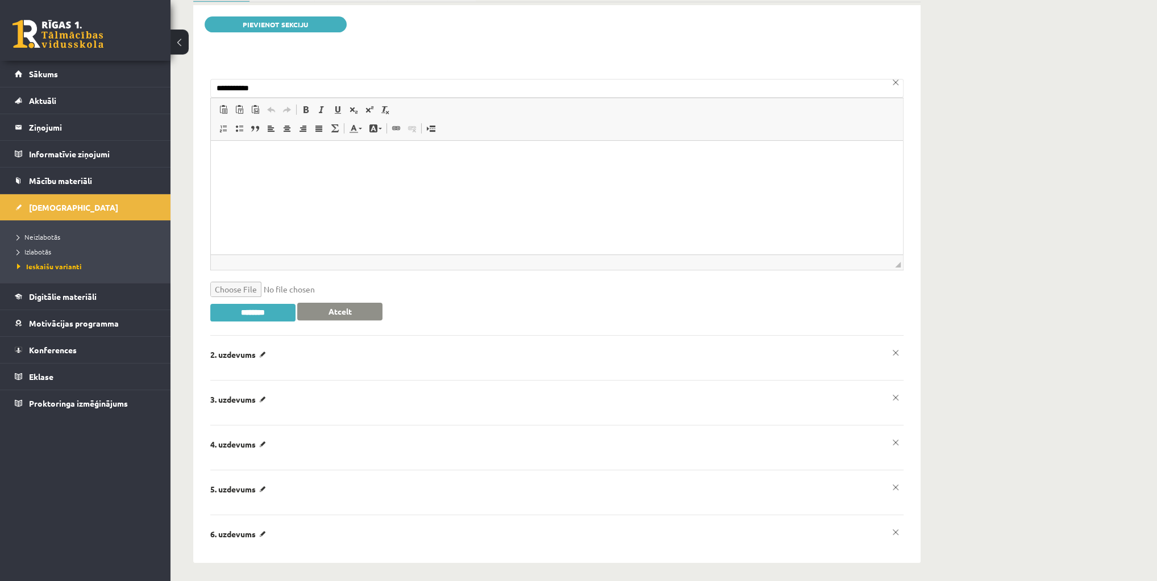
scroll to position [229, 0]
click at [272, 355] on div "**********" at bounding box center [556, 356] width 693 height 17
click at [0, 0] on p "2. uzdevums" at bounding box center [0, 0] width 0 height 0
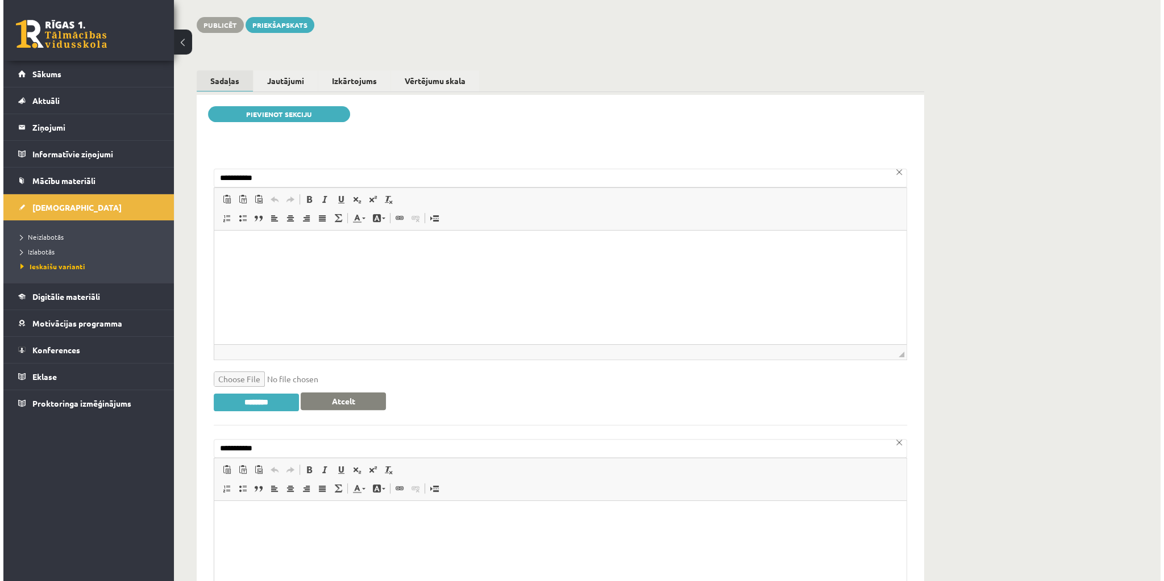
scroll to position [0, 0]
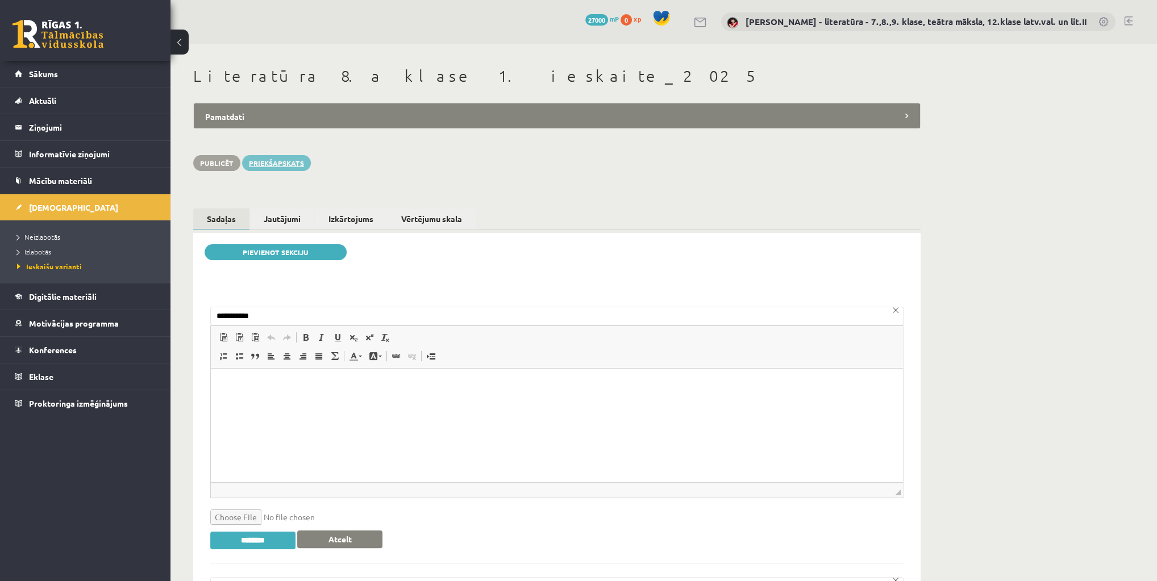
click at [298, 159] on link "Priekšapskats" at bounding box center [276, 163] width 69 height 16
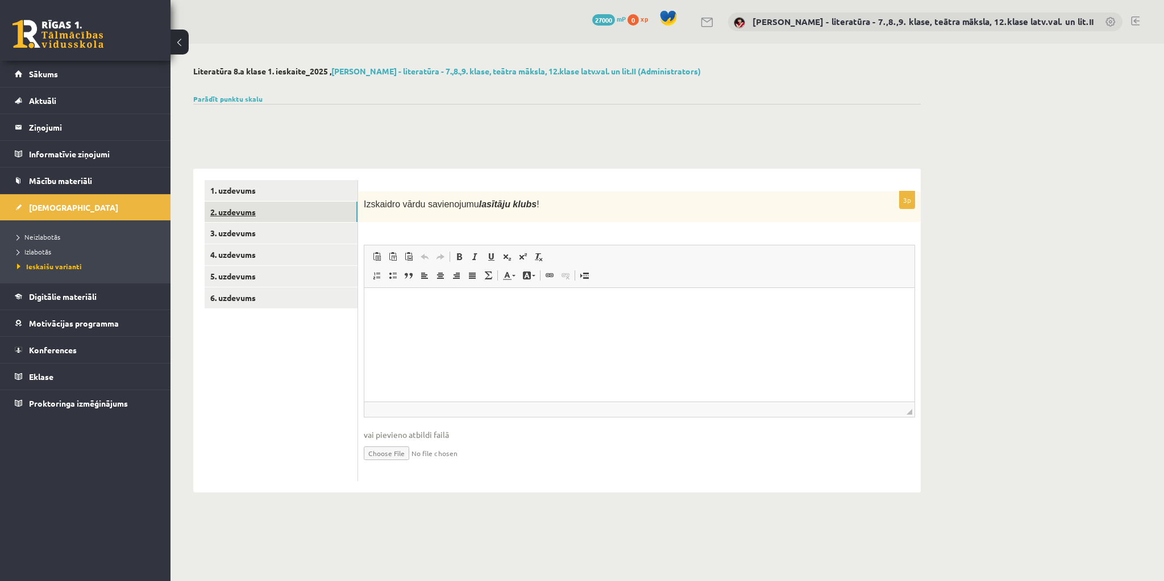
click at [261, 206] on link "2. uzdevums" at bounding box center [281, 212] width 153 height 21
click at [253, 230] on link "3. uzdevums" at bounding box center [281, 233] width 153 height 21
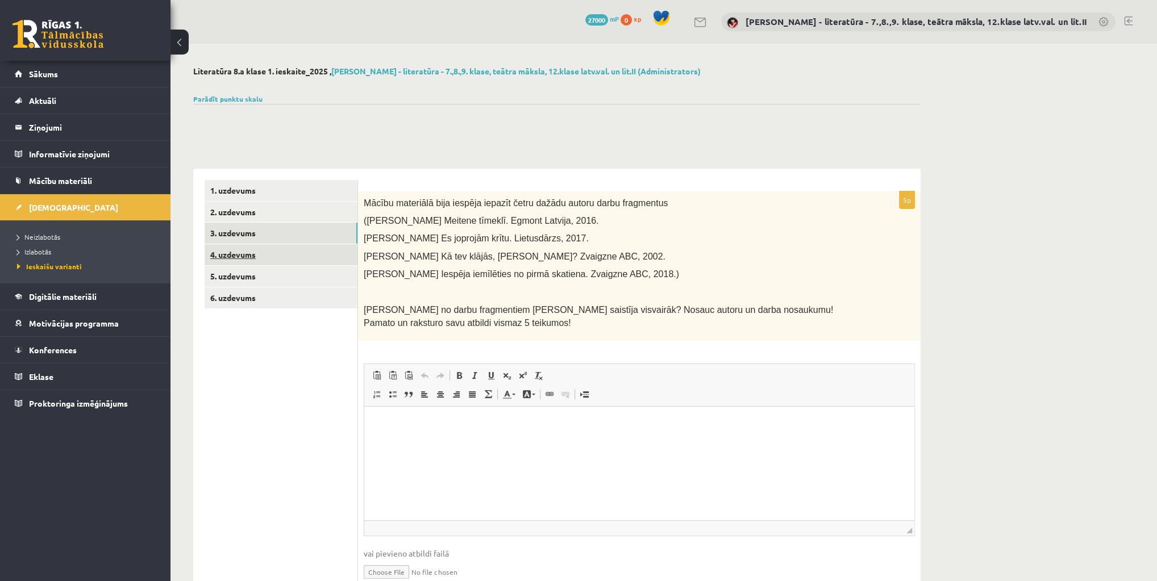
click at [252, 251] on link "4. uzdevums" at bounding box center [281, 254] width 153 height 21
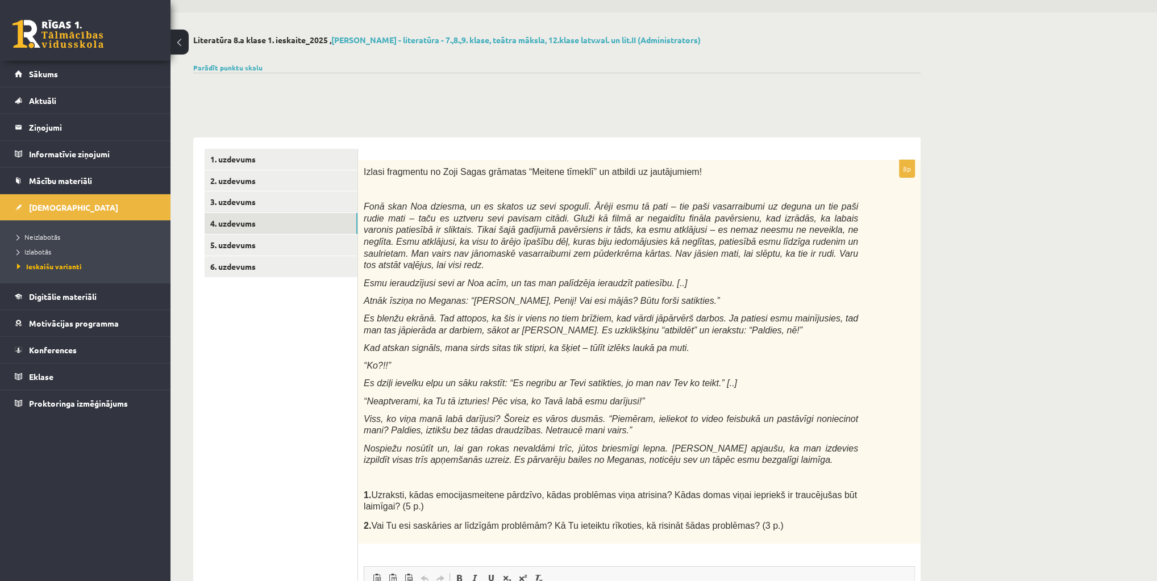
scroll to position [45, 0]
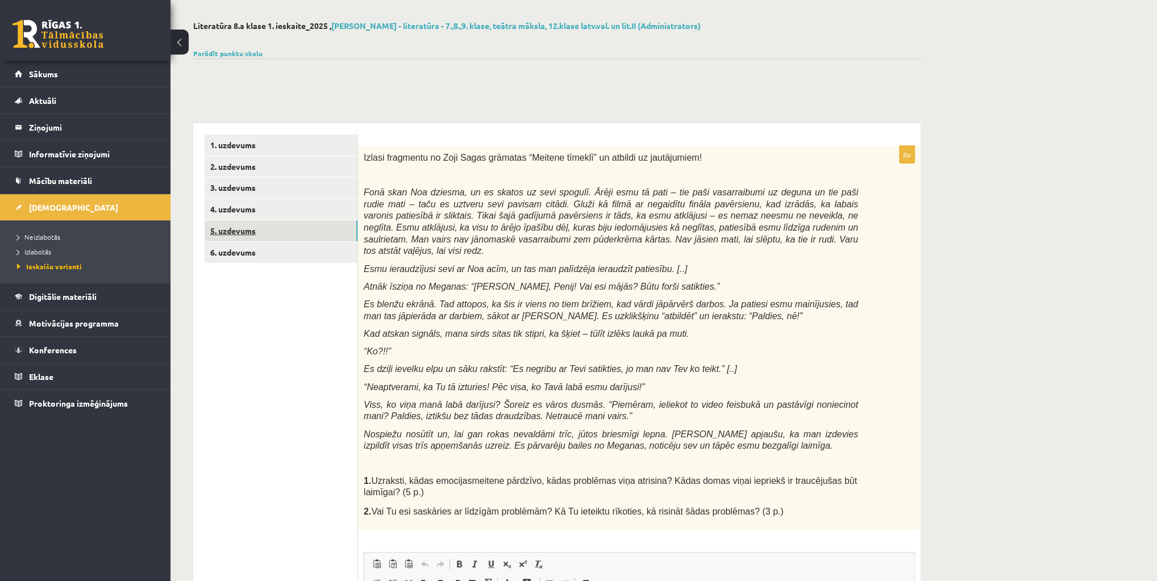
click at [255, 231] on link "5. uzdevums" at bounding box center [281, 230] width 153 height 21
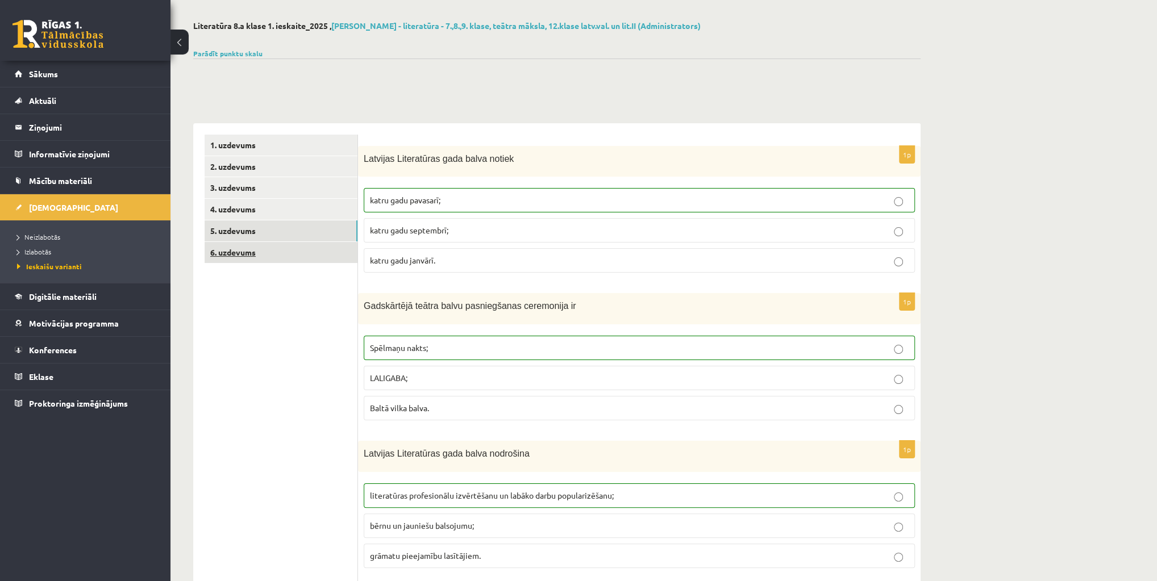
click at [251, 255] on link "6. uzdevums" at bounding box center [281, 252] width 153 height 21
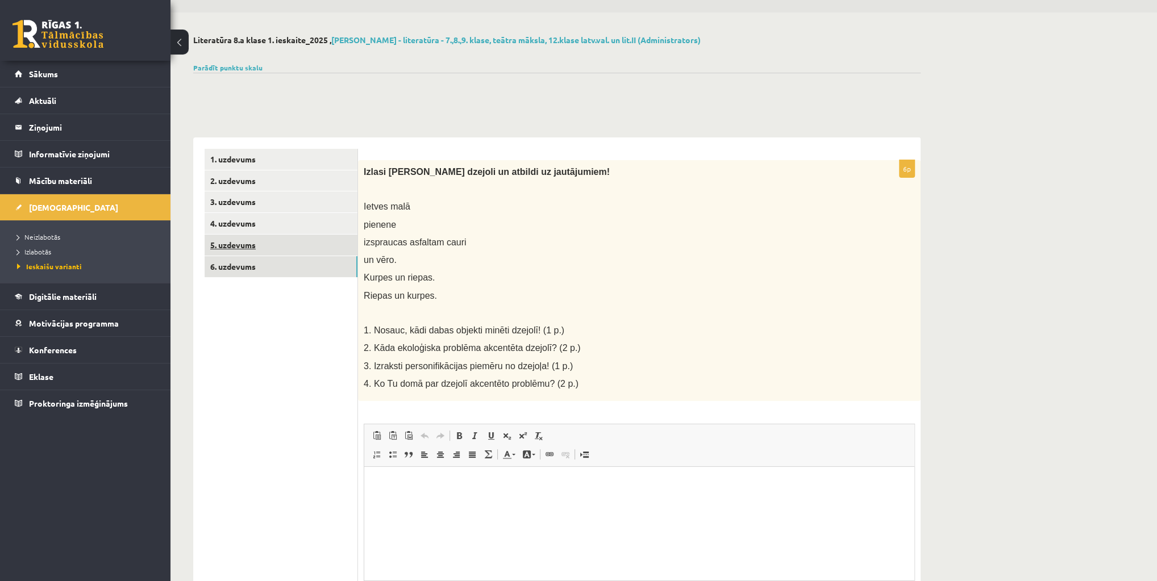
scroll to position [0, 0]
click at [249, 243] on link "5. uzdevums" at bounding box center [281, 245] width 153 height 21
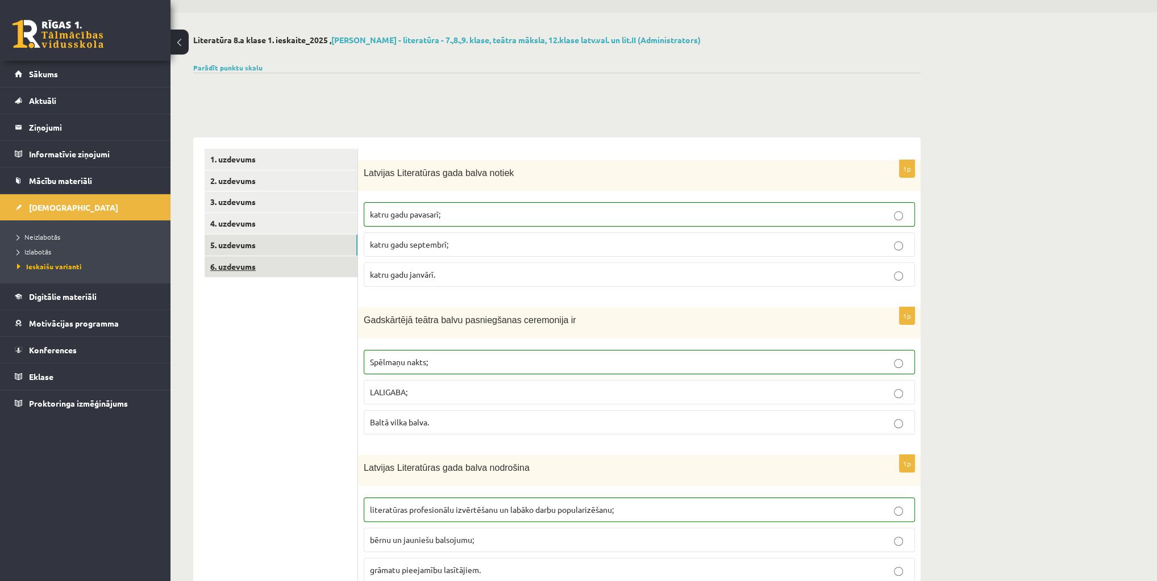
click at [246, 261] on link "6. uzdevums" at bounding box center [281, 266] width 153 height 21
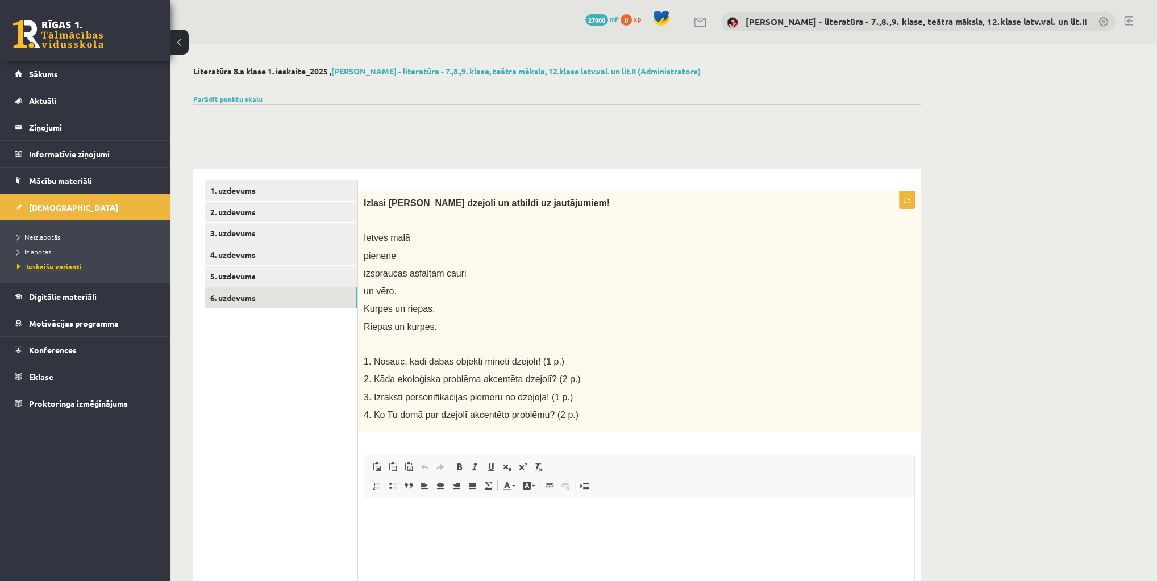
click at [55, 265] on span "Ieskaišu varianti" at bounding box center [49, 266] width 65 height 9
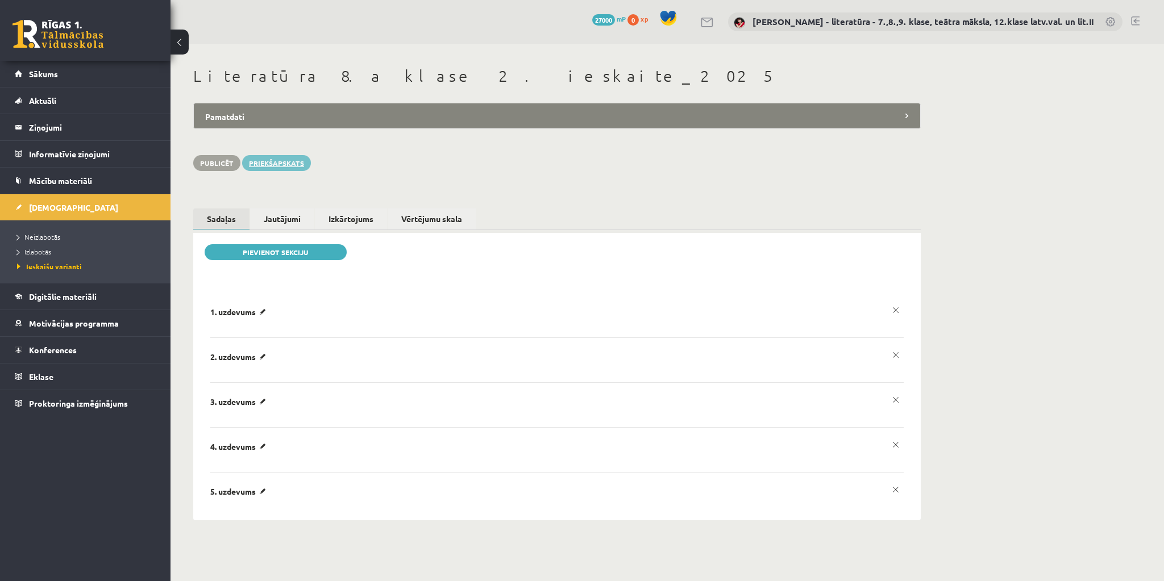
click at [271, 164] on link "Priekšapskats" at bounding box center [276, 163] width 69 height 16
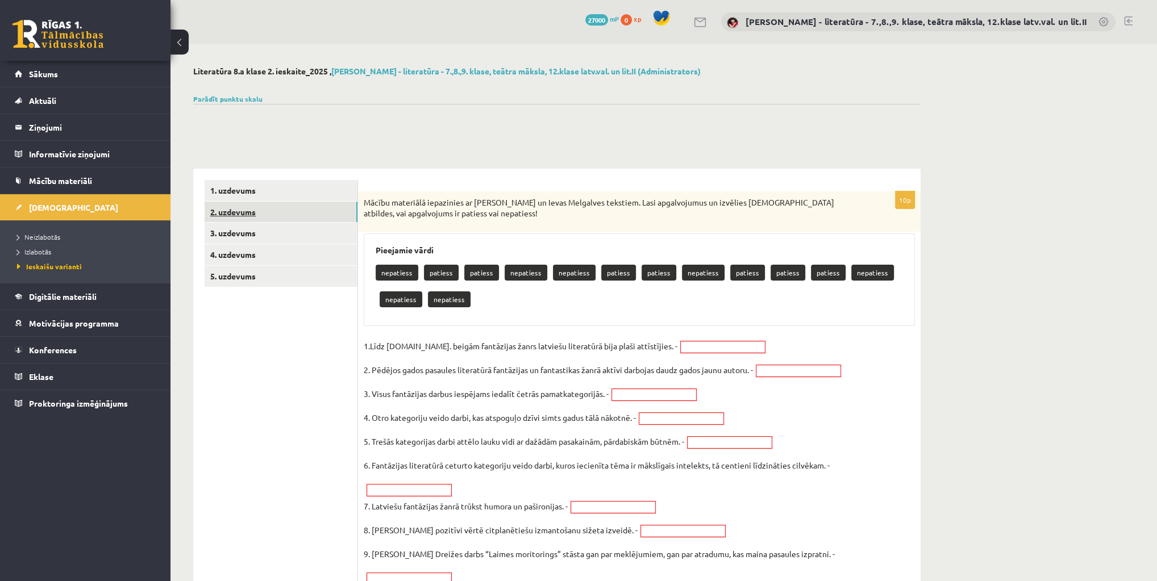
click at [270, 209] on link "2. uzdevums" at bounding box center [281, 212] width 153 height 21
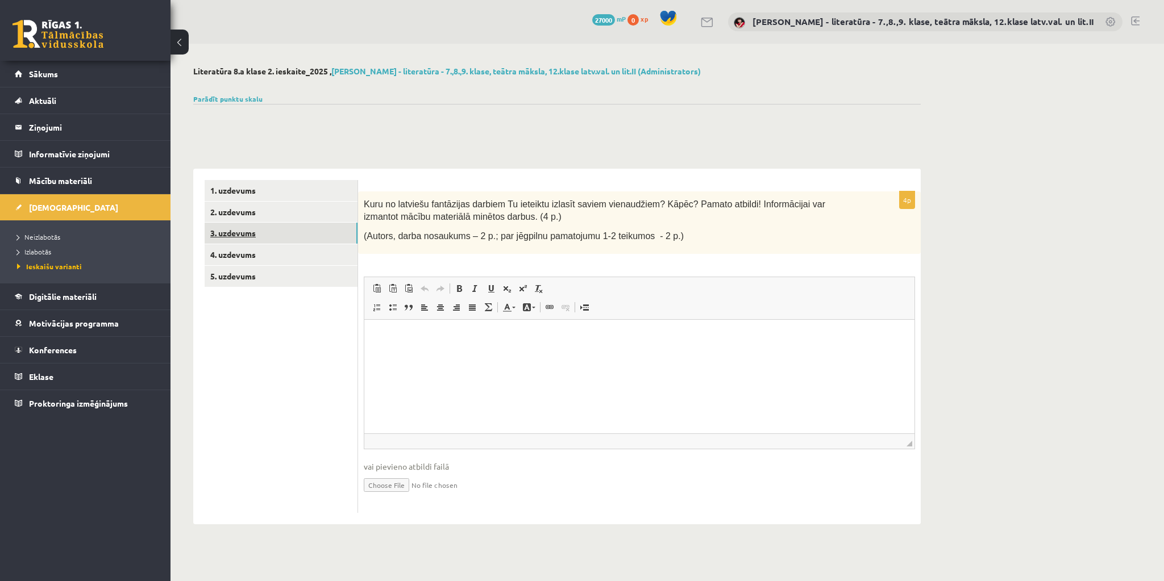
click at [243, 231] on link "3. uzdevums" at bounding box center [281, 233] width 153 height 21
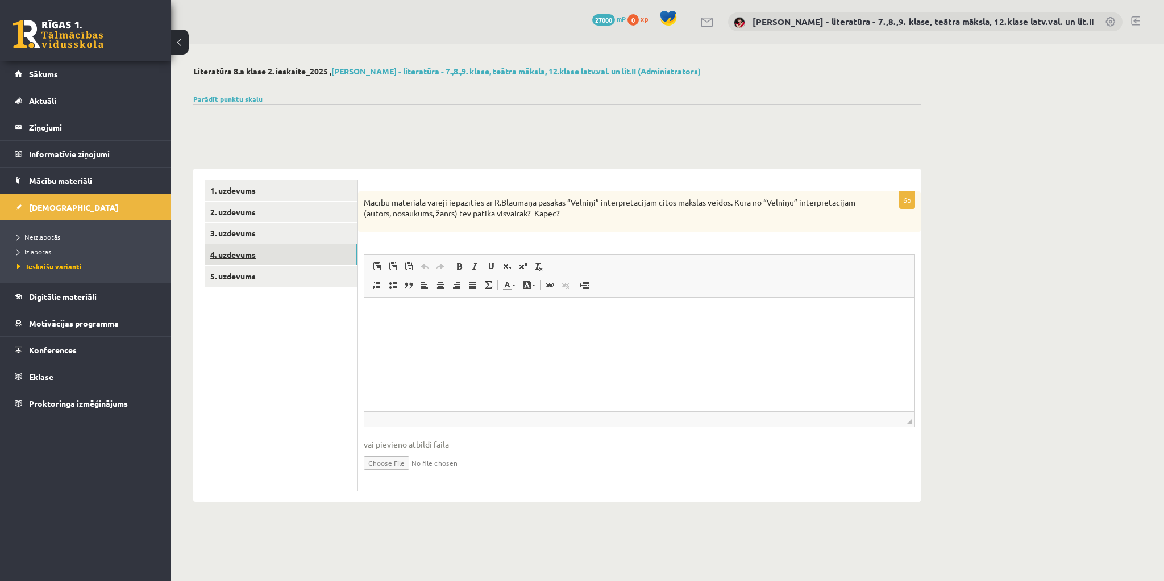
click at [245, 251] on link "4. uzdevums" at bounding box center [281, 254] width 153 height 21
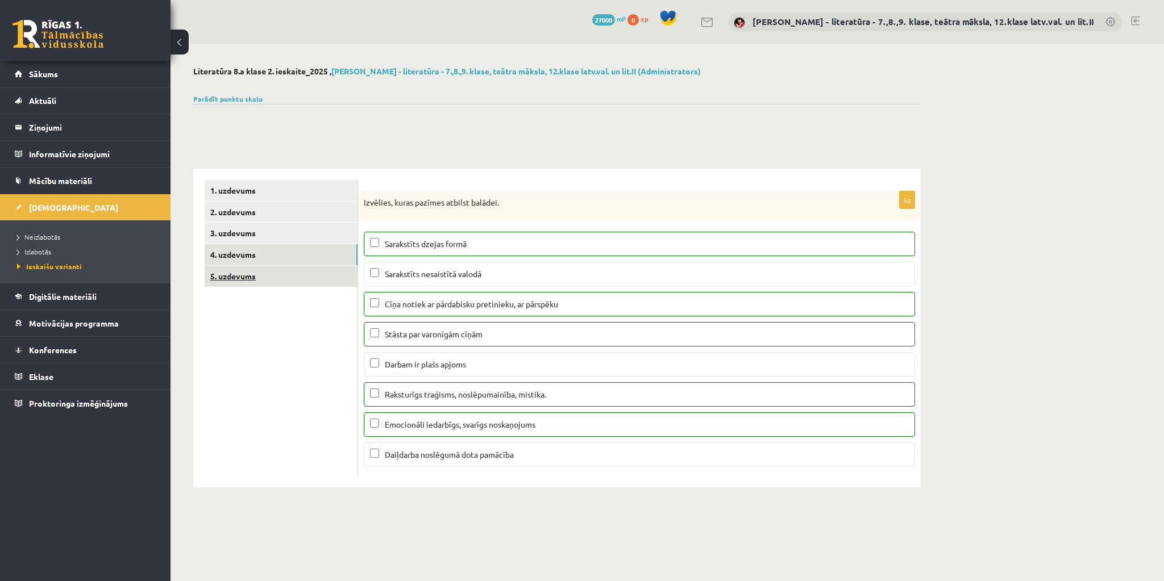
click at [239, 276] on link "5. uzdevums" at bounding box center [281, 276] width 153 height 21
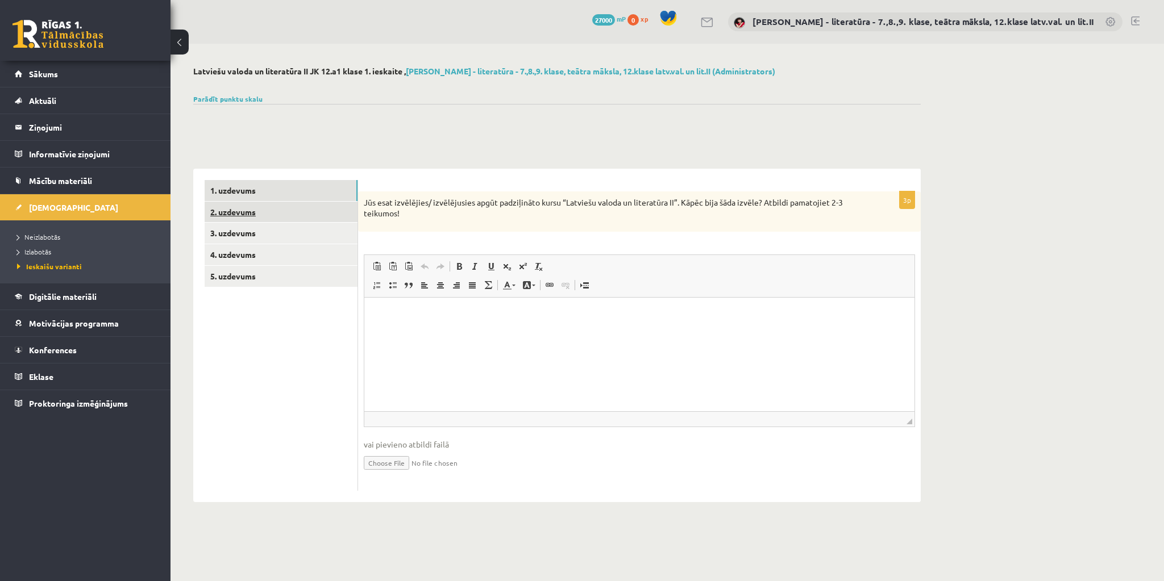
click at [253, 214] on link "2. uzdevums" at bounding box center [281, 212] width 153 height 21
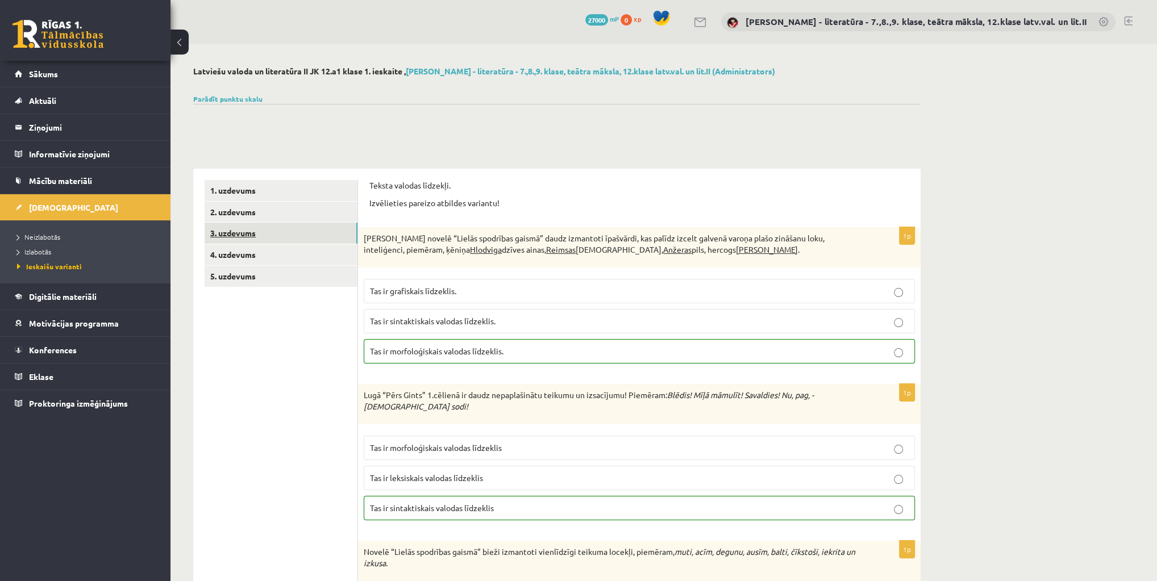
click at [251, 235] on link "3. uzdevums" at bounding box center [281, 233] width 153 height 21
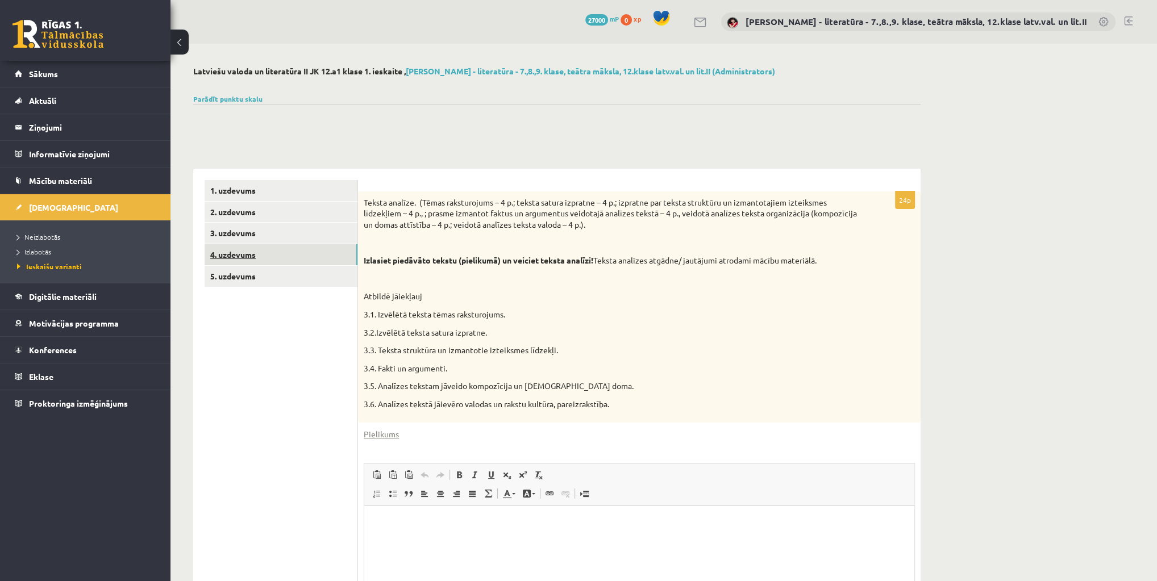
click at [243, 253] on link "4. uzdevums" at bounding box center [281, 254] width 153 height 21
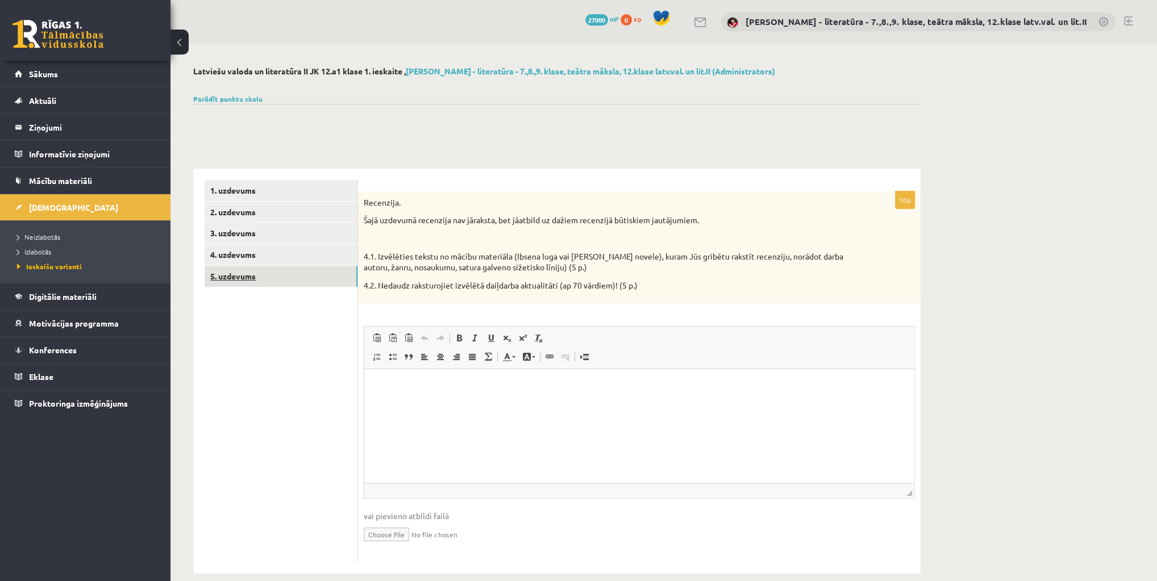
click at [253, 273] on link "5. uzdevums" at bounding box center [281, 276] width 153 height 21
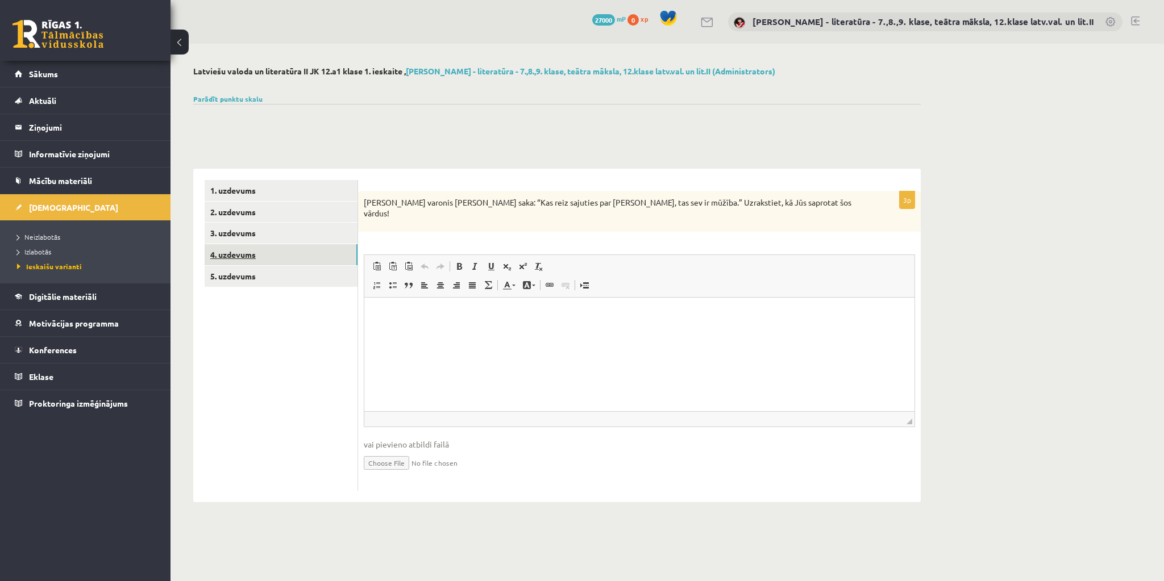
click at [227, 252] on link "4. uzdevums" at bounding box center [281, 254] width 153 height 21
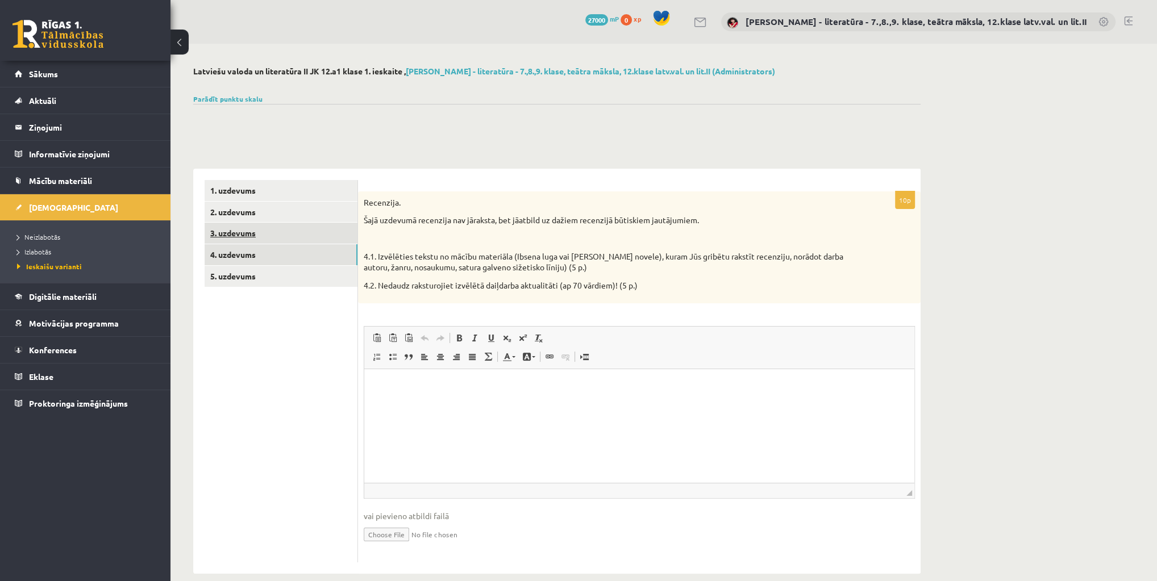
click at [235, 230] on link "3. uzdevums" at bounding box center [281, 233] width 153 height 21
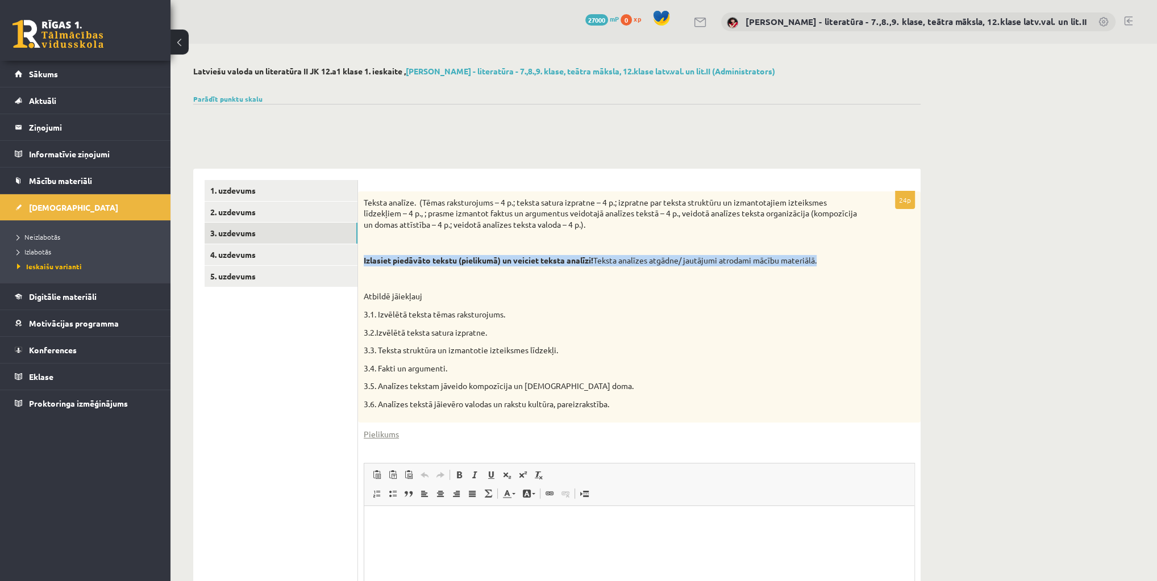
drag, startPoint x: 363, startPoint y: 259, endPoint x: 832, endPoint y: 264, distance: 469.3
click at [832, 264] on div "Teksta analīze. (Tēmas raksturojums – 4 p.; teksta satura izpratne – 4 p.; izpr…" at bounding box center [639, 306] width 562 height 231
copy p "Izlasiet piedāvāto tekstu (pielikumā) un veiciet teksta analīzi! Teksta analīze…"
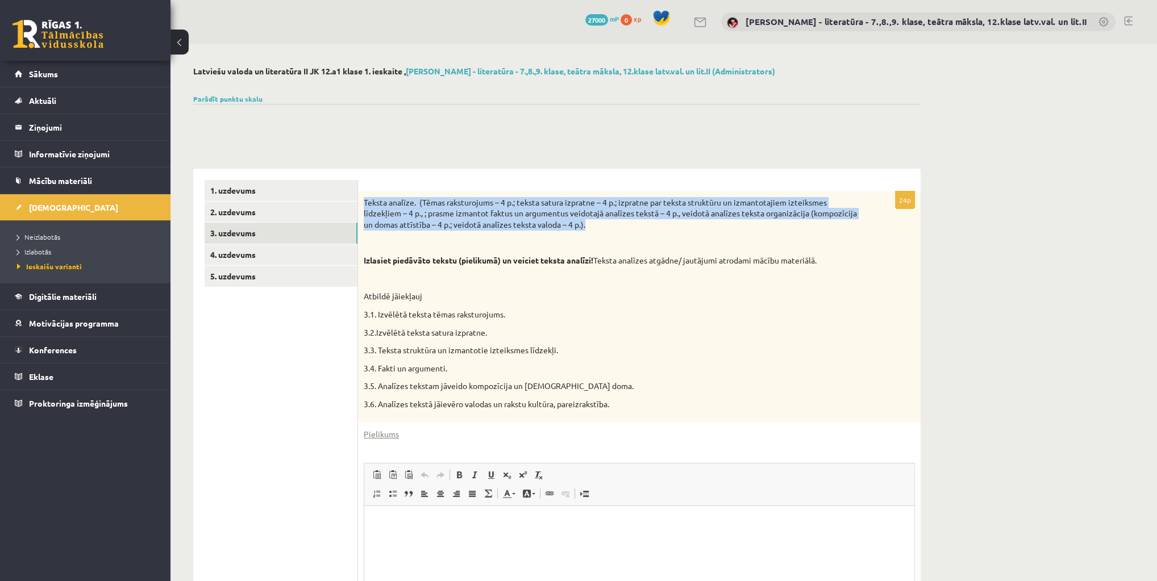
drag, startPoint x: 364, startPoint y: 200, endPoint x: 651, endPoint y: 223, distance: 287.9
click at [651, 223] on p "Teksta analīze. (Tēmas raksturojums – 4 p.; teksta satura izpratne – 4 p.; izpr…" at bounding box center [611, 214] width 494 height 34
copy p "Teksta analīze. (Tēmas raksturojums – 4 p.; teksta satura izpratne – 4 p.; izpr…"
